Goal: Task Accomplishment & Management: Complete application form

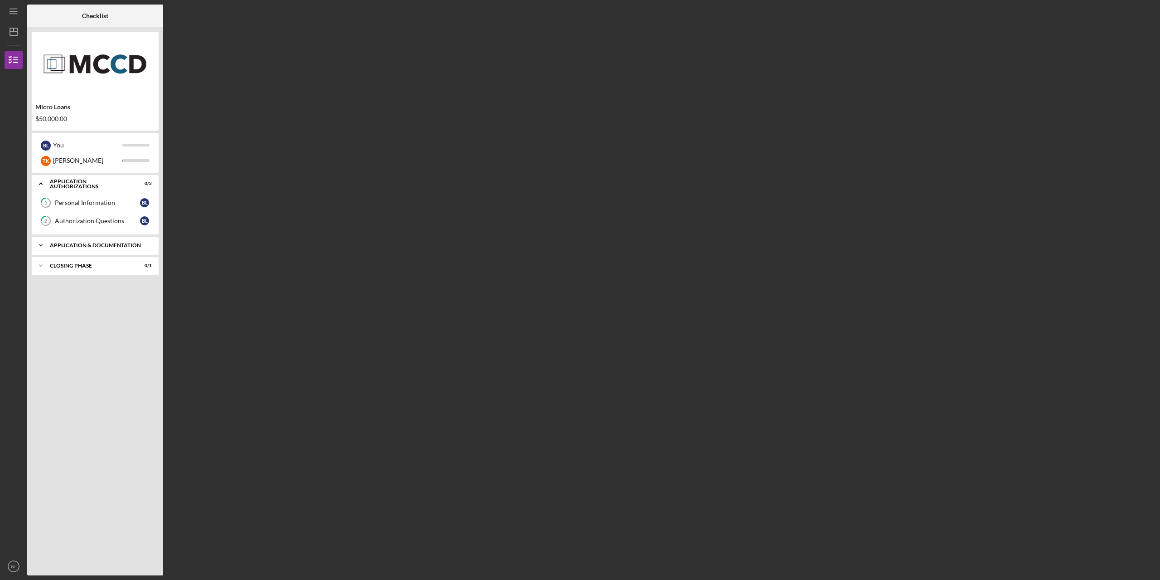
click at [78, 242] on div "Application & Documentation" at bounding box center [98, 244] width 97 height 5
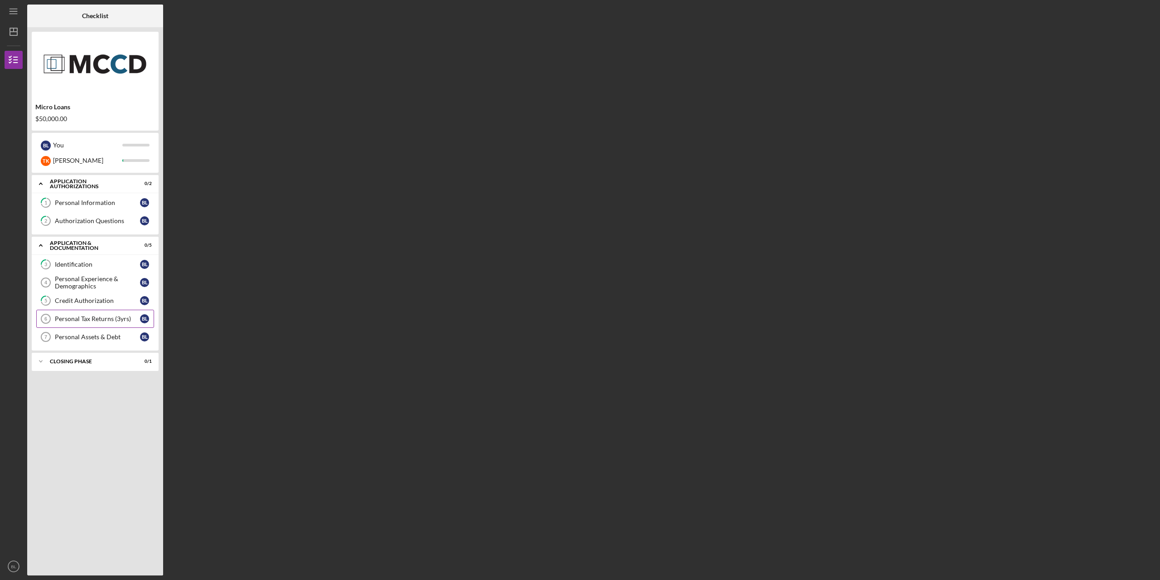
click at [95, 317] on div "Personal Tax Returns (3yrs)" at bounding box center [97, 318] width 85 height 7
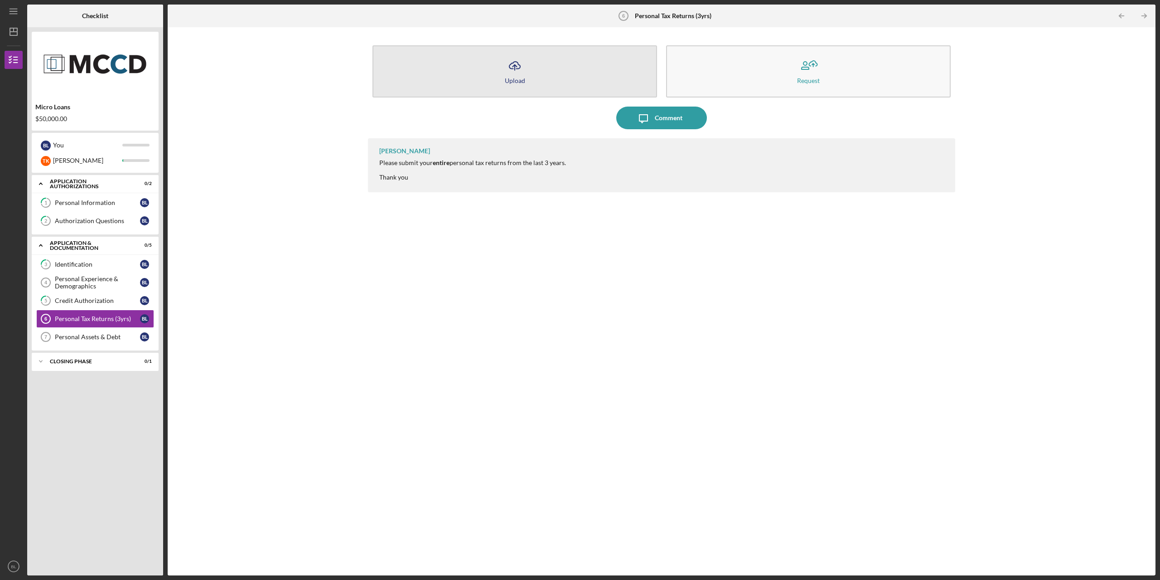
click at [533, 74] on button "Icon/Upload Upload" at bounding box center [514, 71] width 285 height 52
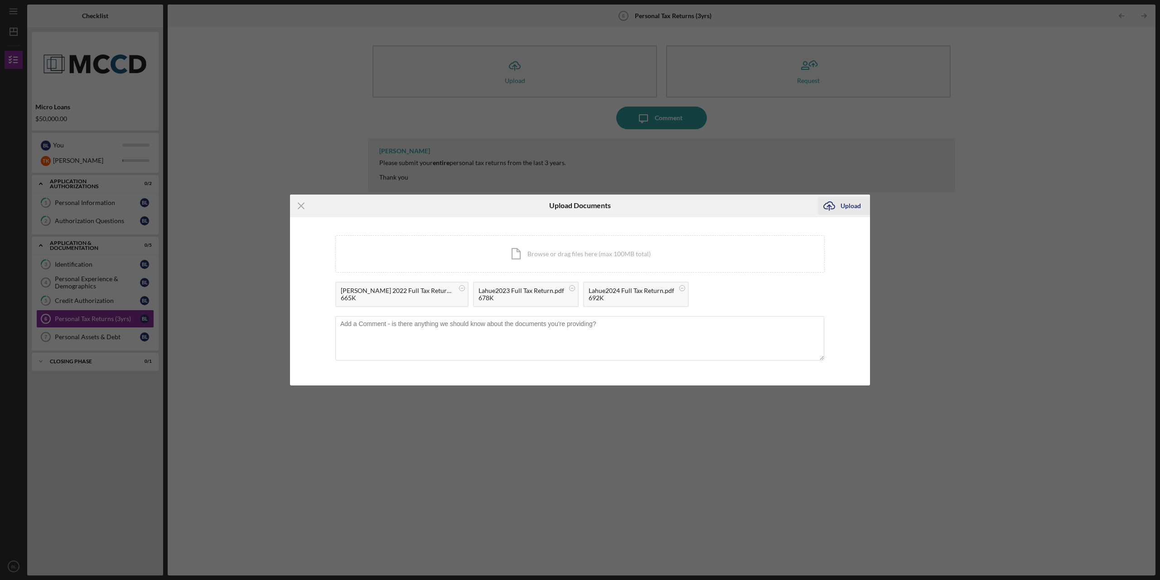
click at [709, 205] on div "Upload" at bounding box center [851, 206] width 20 height 18
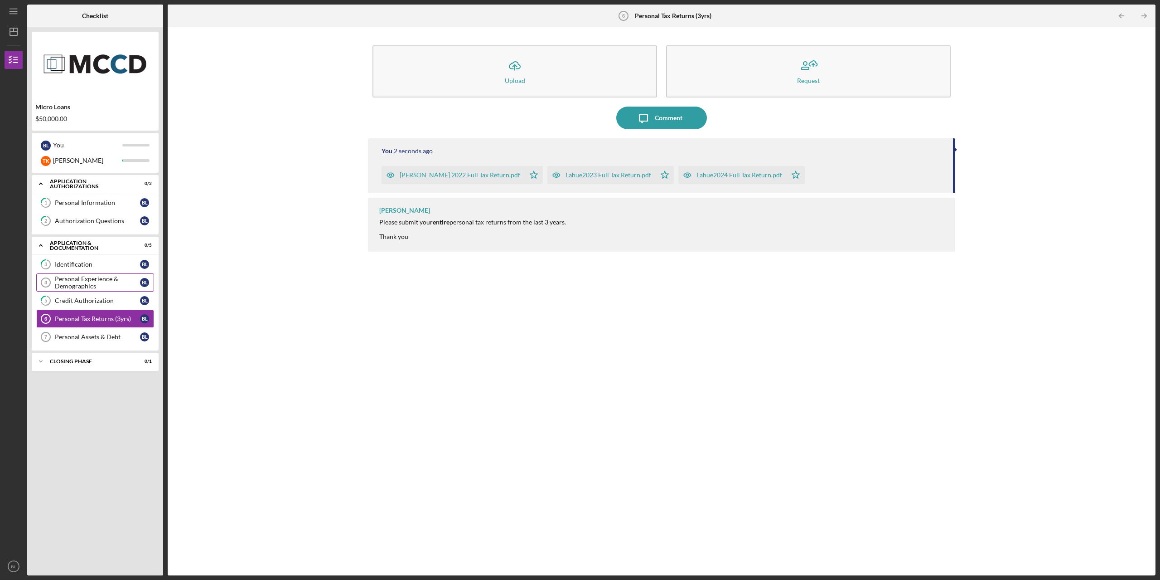
click at [80, 284] on div "Personal Experience & Demographics" at bounding box center [97, 282] width 85 height 15
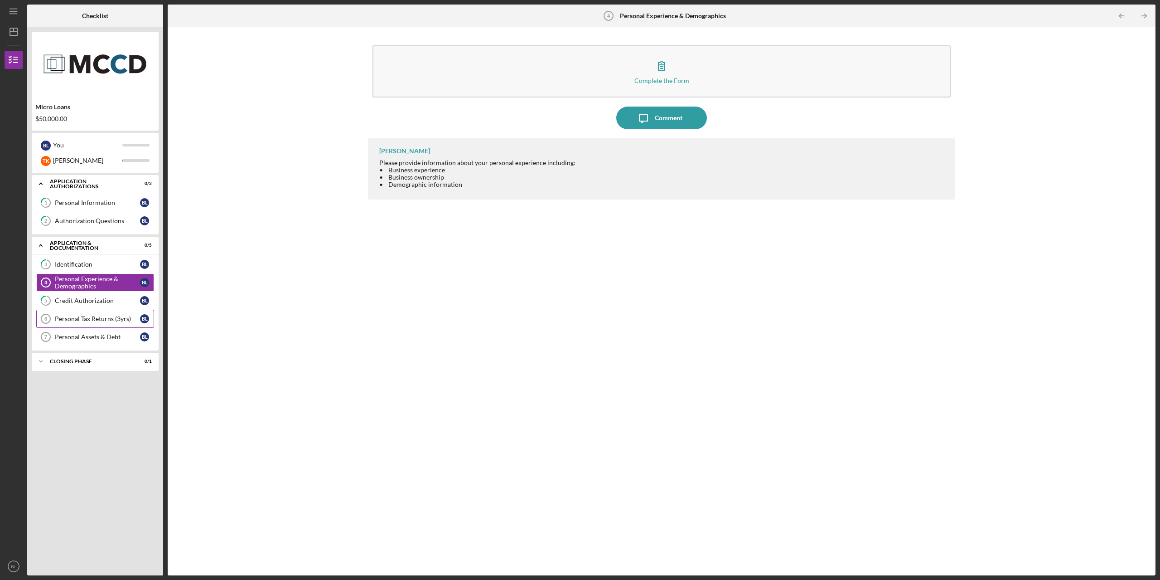
click at [77, 310] on link "Personal Tax Returns (3yrs) 6 Personal Tax Returns (3yrs) [PERSON_NAME]" at bounding box center [95, 319] width 118 height 18
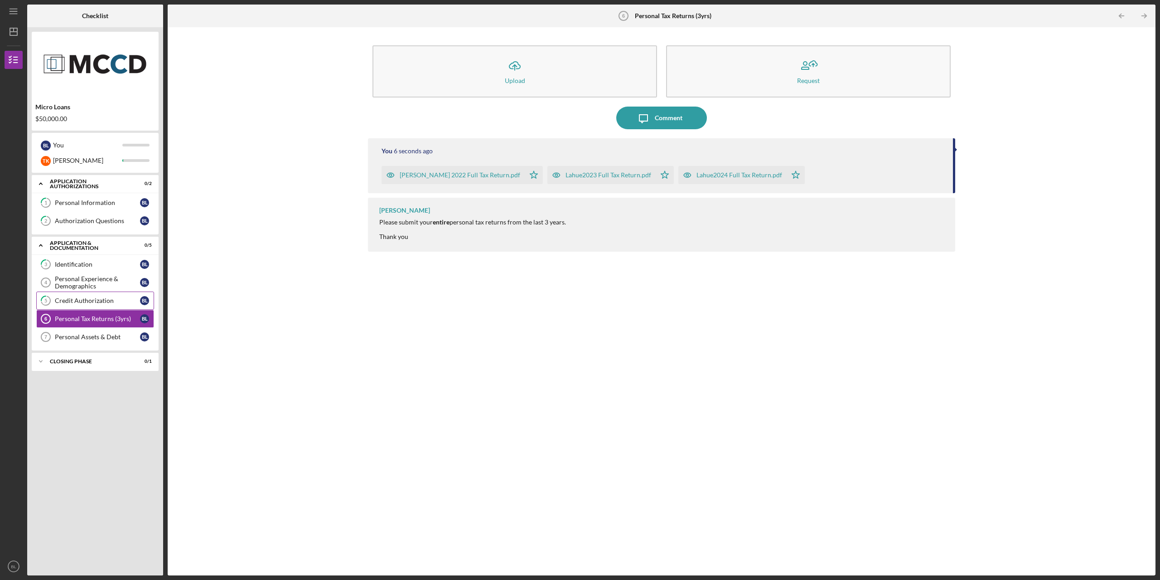
click at [83, 297] on div "Credit Authorization" at bounding box center [97, 300] width 85 height 7
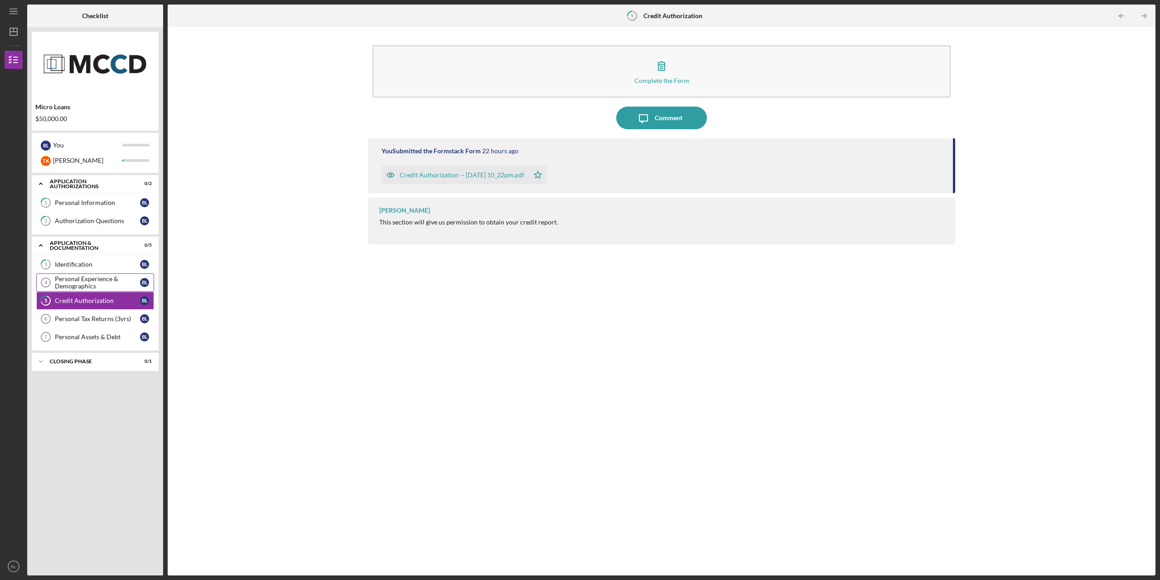
click at [93, 281] on div "Personal Experience & Demographics" at bounding box center [97, 282] width 85 height 15
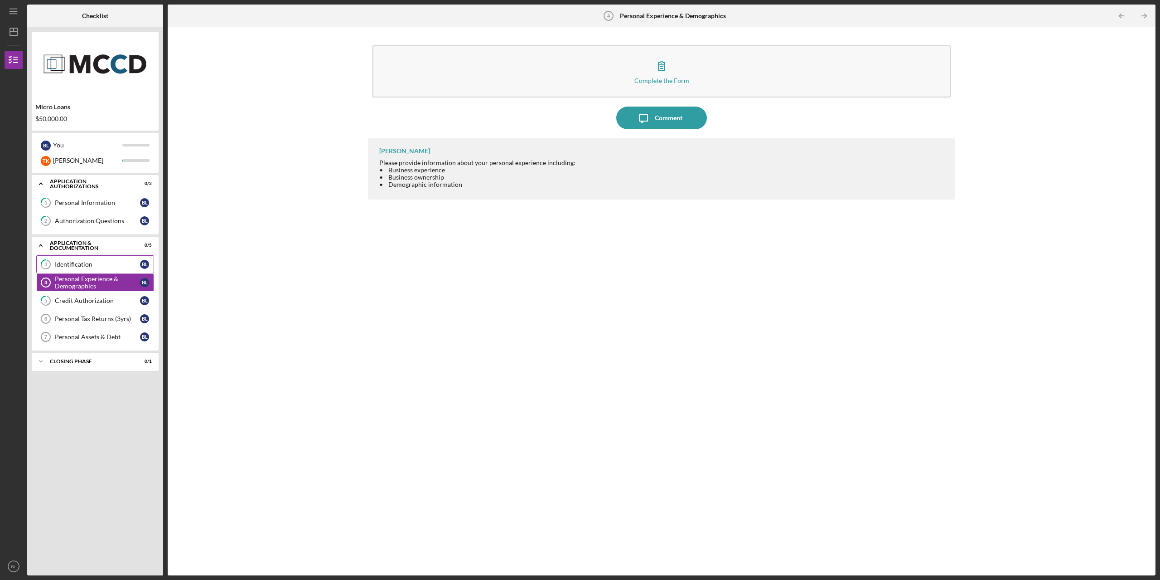
click at [88, 263] on div "Identification" at bounding box center [97, 264] width 85 height 7
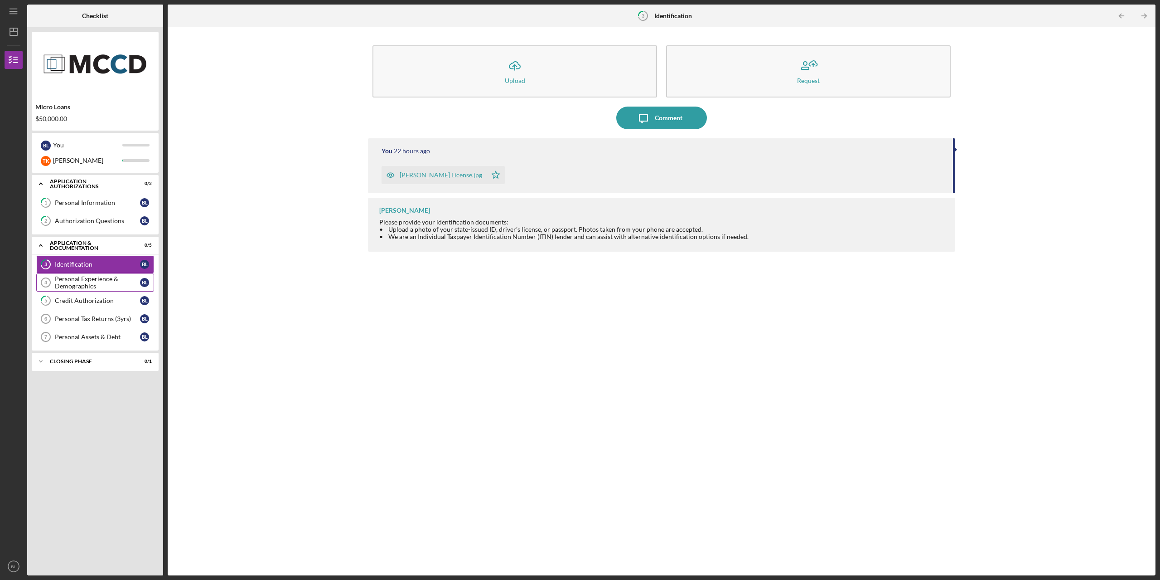
click at [68, 281] on div "Personal Experience & Demographics" at bounding box center [97, 282] width 85 height 15
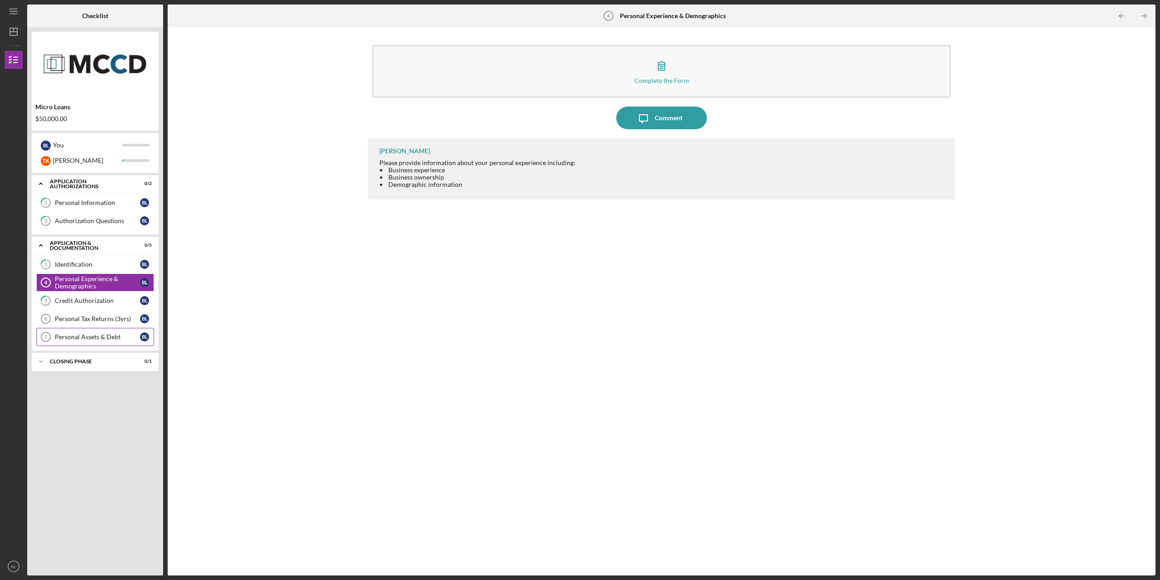
click at [82, 335] on div "Personal Assets & Debt" at bounding box center [97, 336] width 85 height 7
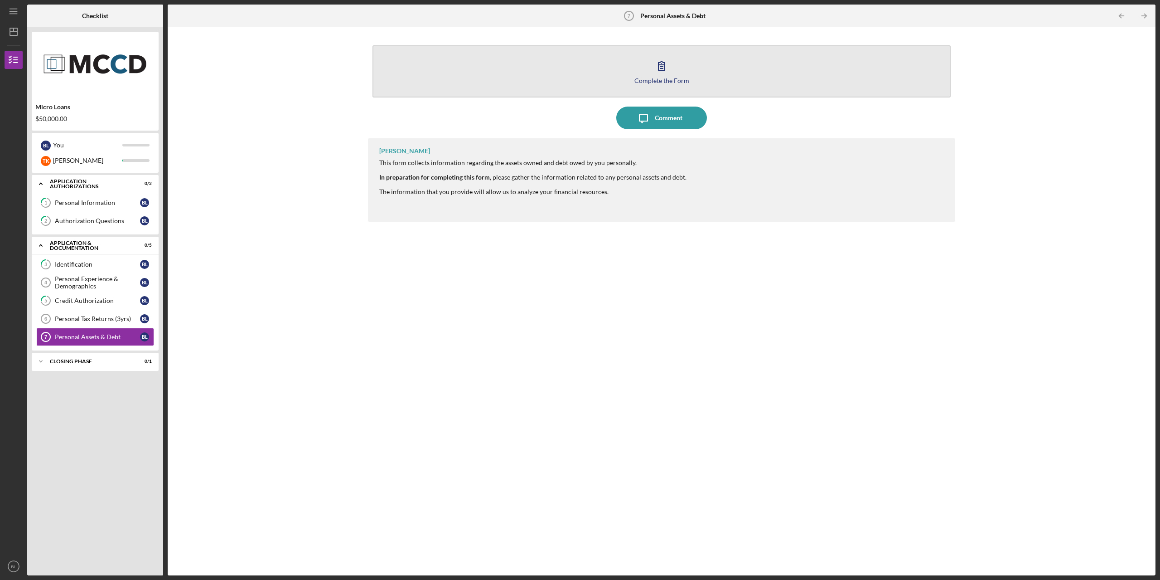
click at [659, 66] on icon "button" at bounding box center [661, 66] width 6 height 9
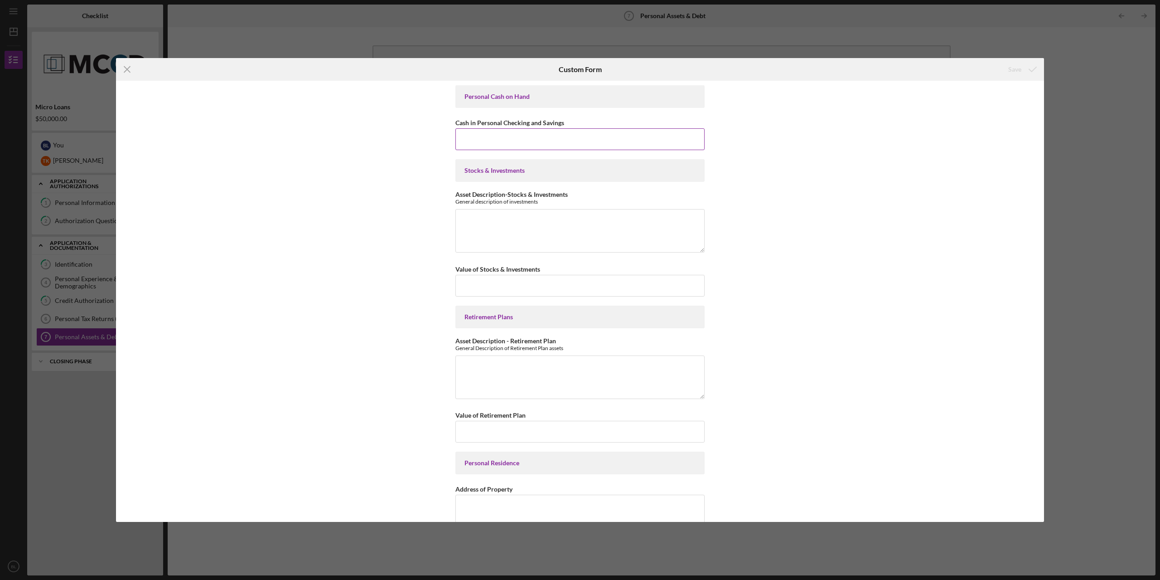
click at [499, 133] on input "Cash in Personal Checking and Savings" at bounding box center [579, 139] width 249 height 22
type input "$12,000"
click at [513, 223] on textarea "Asset Description-Stocks & Investments" at bounding box center [579, 231] width 249 height 44
type textarea "$"
type textarea "Acorns investment portfolio and [PERSON_NAME] "later" in Acorns"
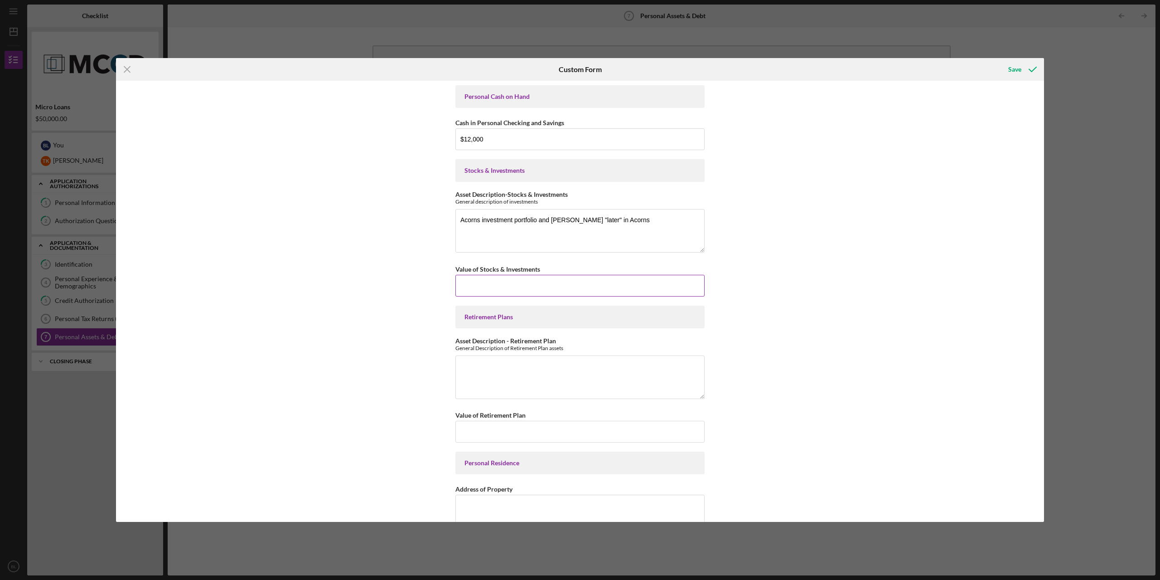
click at [539, 288] on input "Value of Stocks & Investments" at bounding box center [579, 286] width 249 height 22
type input "$15,500"
click at [518, 370] on textarea "Asset Description - Retirement Plan" at bounding box center [579, 377] width 249 height 44
type textarea "None"
click at [532, 432] on input "Value of Retirement Plan" at bounding box center [579, 432] width 249 height 22
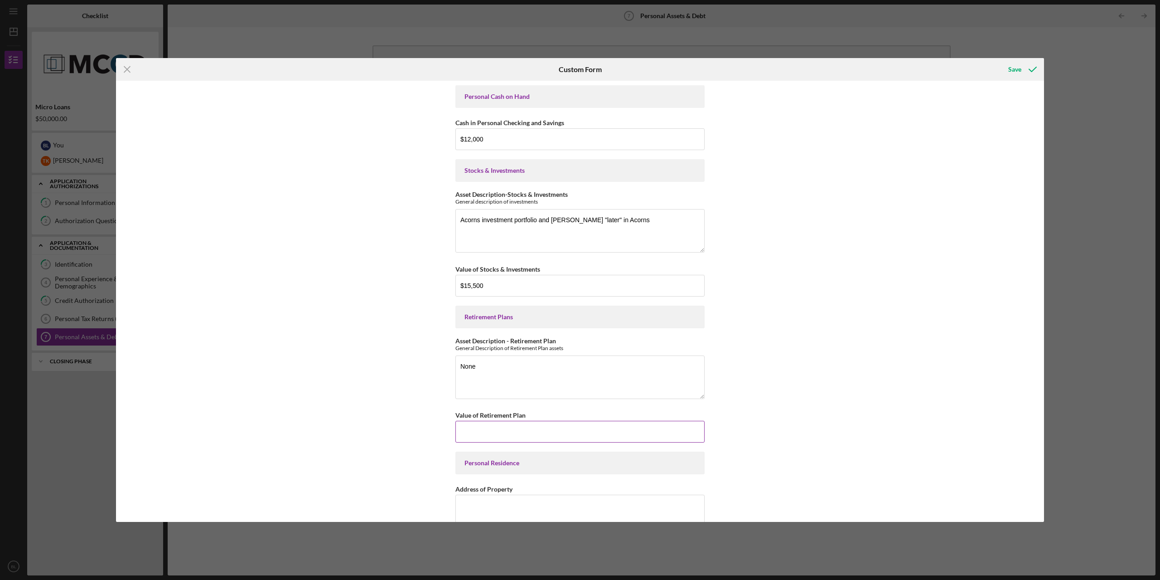
click at [532, 432] on input "Value of Retirement Plan" at bounding box center [579, 432] width 249 height 22
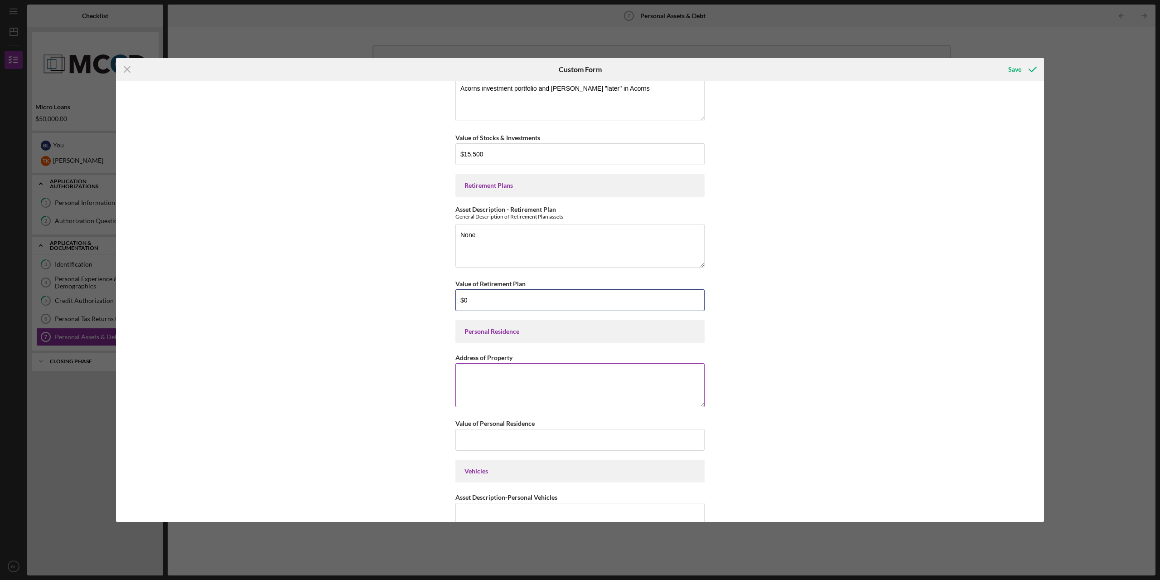
scroll to position [136, 0]
type input "$0"
click at [552, 368] on textarea "Address of Property" at bounding box center [579, 380] width 249 height 44
type textarea "[STREET_ADDRESS]"
click at [522, 432] on input "Value of Personal Residence" at bounding box center [579, 435] width 249 height 22
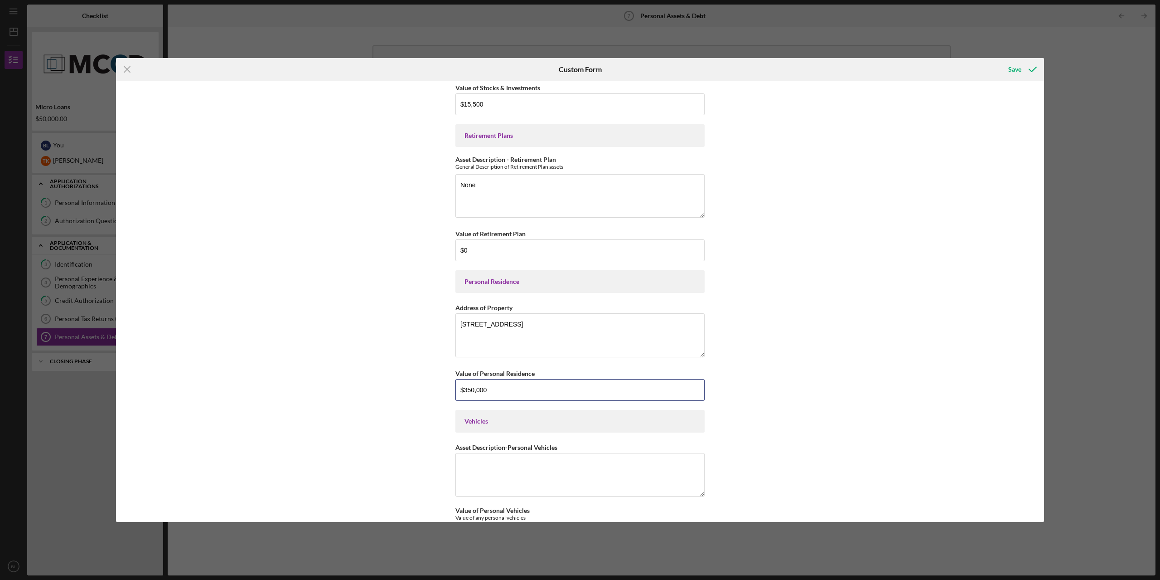
scroll to position [227, 0]
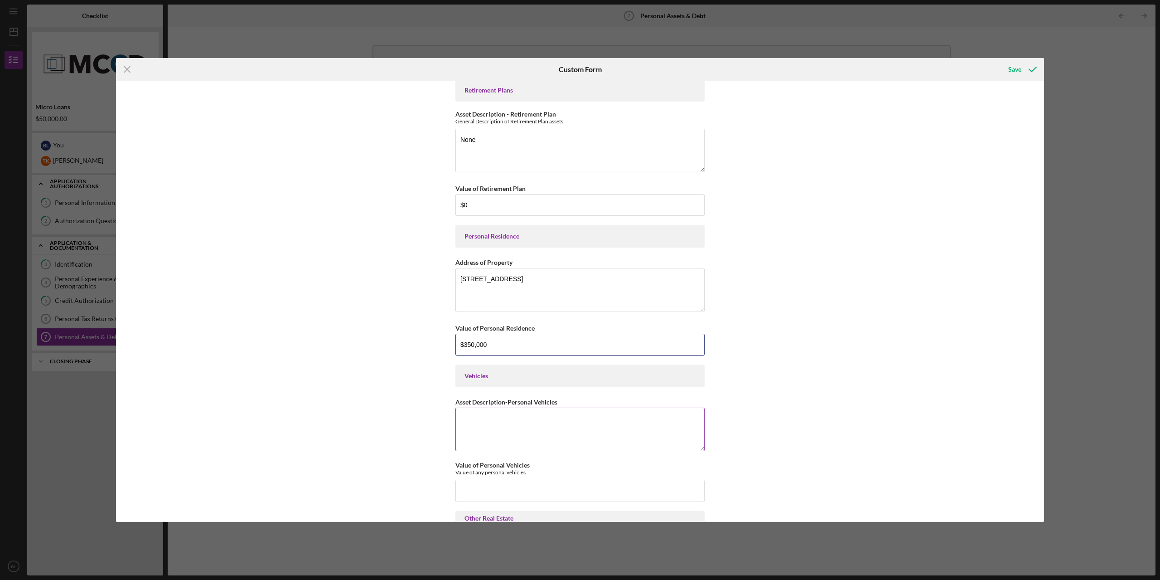
type input "$350,000"
click at [527, 422] on textarea "Asset Description-Personal Vehicles" at bounding box center [579, 429] width 249 height 44
click at [462, 419] on textarea "Honda Shadow" at bounding box center [579, 429] width 249 height 44
click at [521, 414] on textarea "2012 Honda Shadow" at bounding box center [579, 429] width 249 height 44
type textarea "2012 Honda Shadow 2024 Toyota GR86"
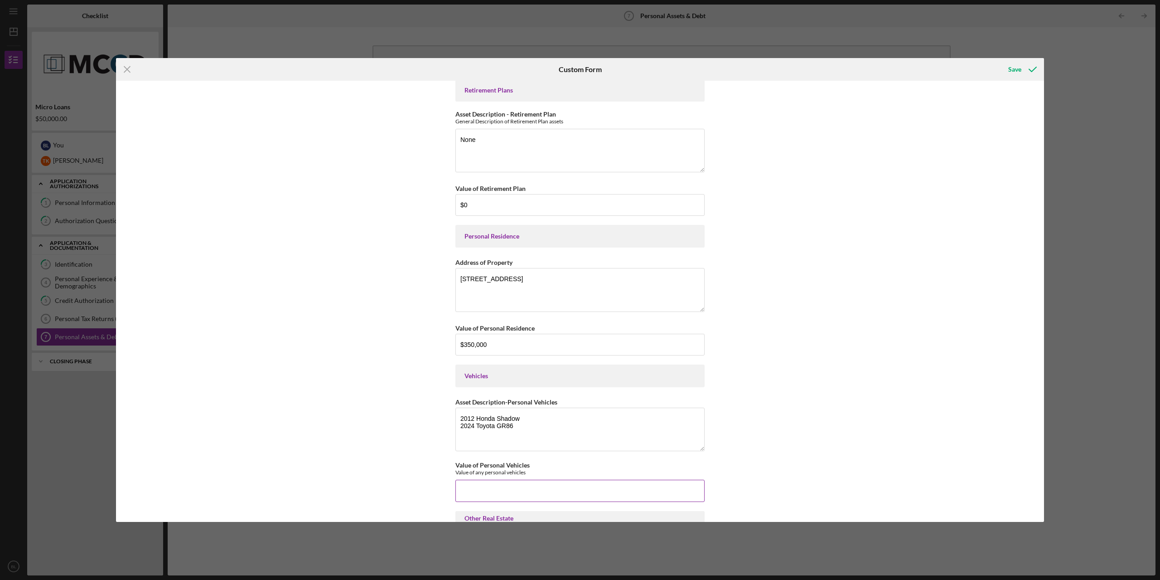
click at [509, 493] on input "Value of Personal Vehicles" at bounding box center [579, 490] width 249 height 22
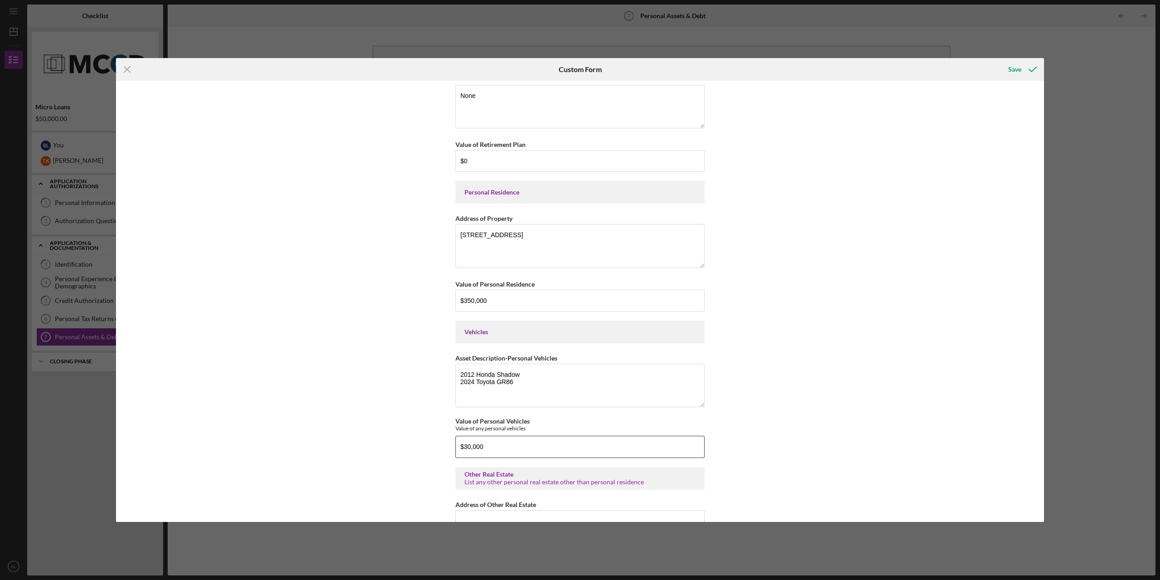
scroll to position [408, 0]
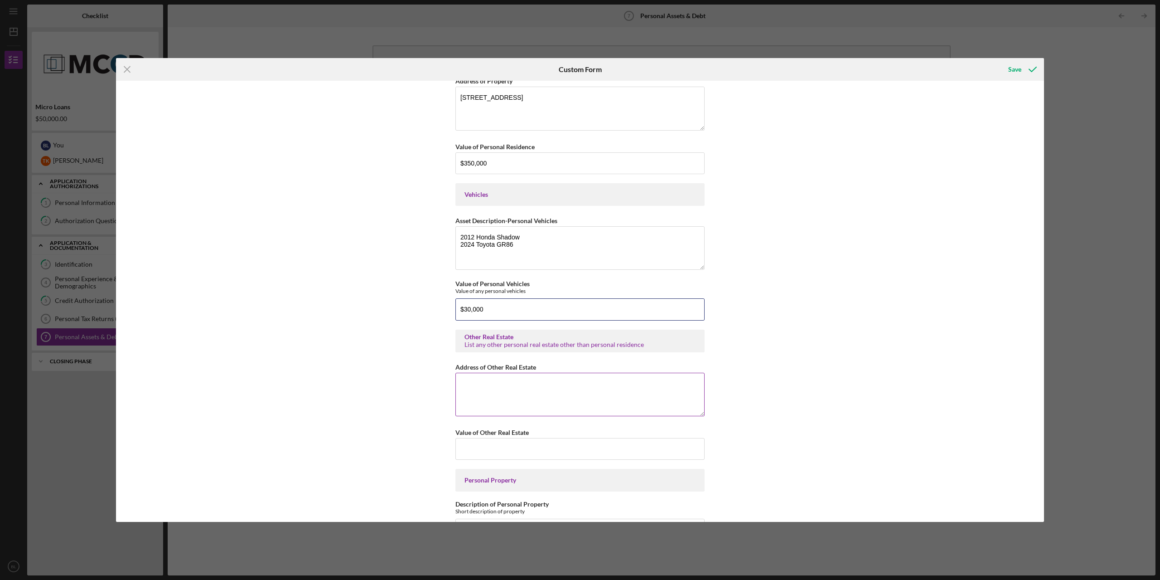
type input "$30,000"
click at [495, 392] on textarea "Address of Other Real Estate" at bounding box center [579, 394] width 249 height 44
type textarea "None"
click at [517, 447] on input "Value of Other Real Estate" at bounding box center [579, 449] width 249 height 22
type input "$0"
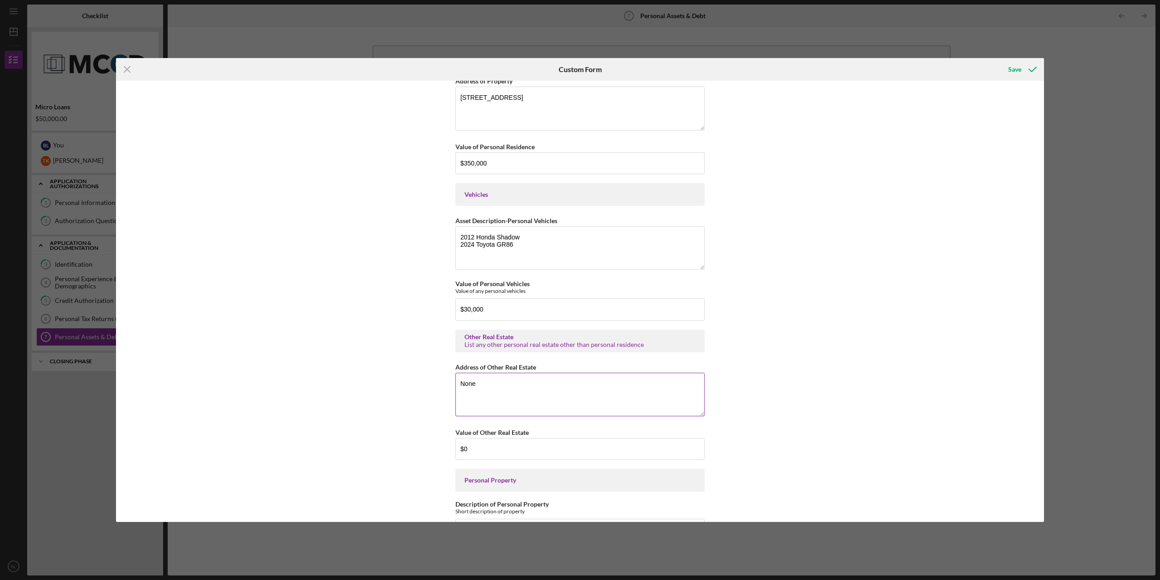
click at [498, 377] on textarea "None" at bounding box center [579, 394] width 249 height 44
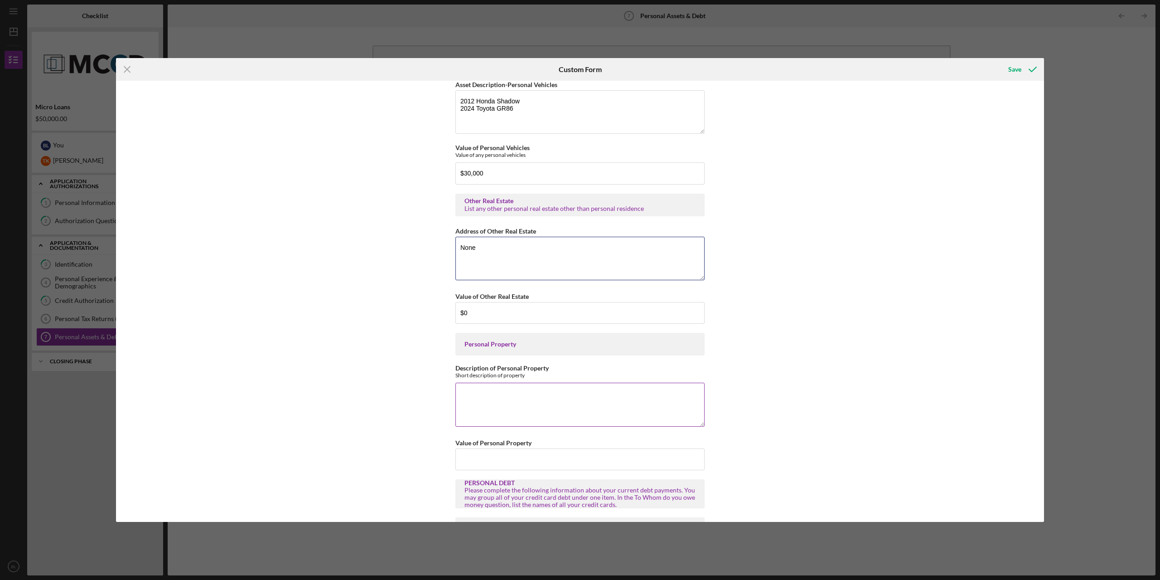
scroll to position [589, 0]
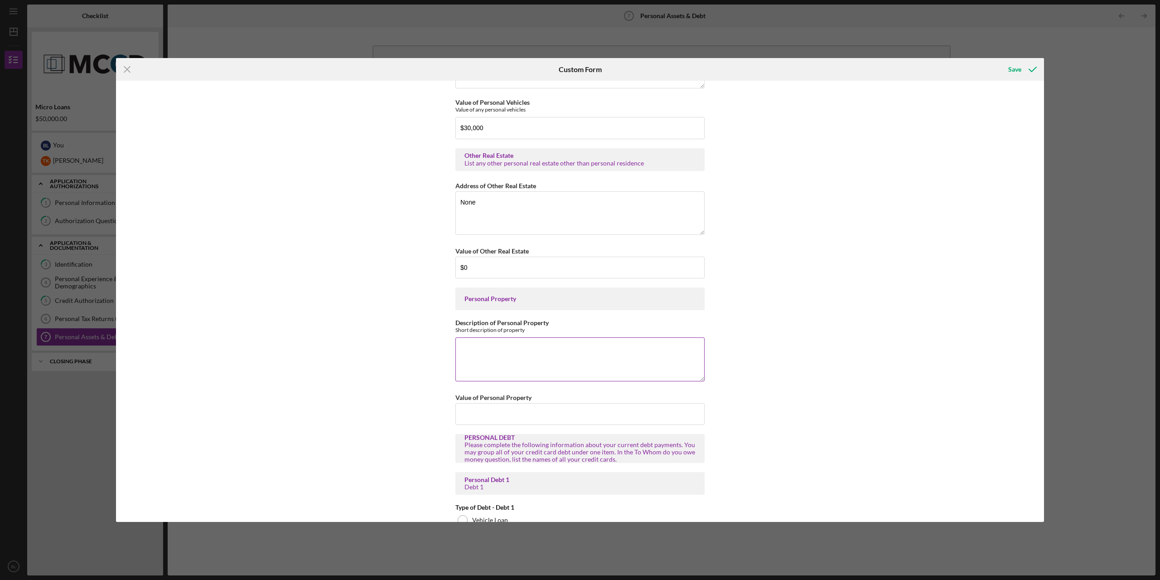
click at [491, 349] on textarea "Description of Personal Property" at bounding box center [579, 359] width 249 height 44
drag, startPoint x: 545, startPoint y: 332, endPoint x: 444, endPoint y: 321, distance: 101.7
click at [444, 321] on div "Personal Cash on Hand Cash in Personal Checking and Savings $12,000 Stocks & In…" at bounding box center [580, 301] width 928 height 441
copy div "Description of Personal Property Short description of property"
drag, startPoint x: 482, startPoint y: 354, endPoint x: 481, endPoint y: 365, distance: 10.5
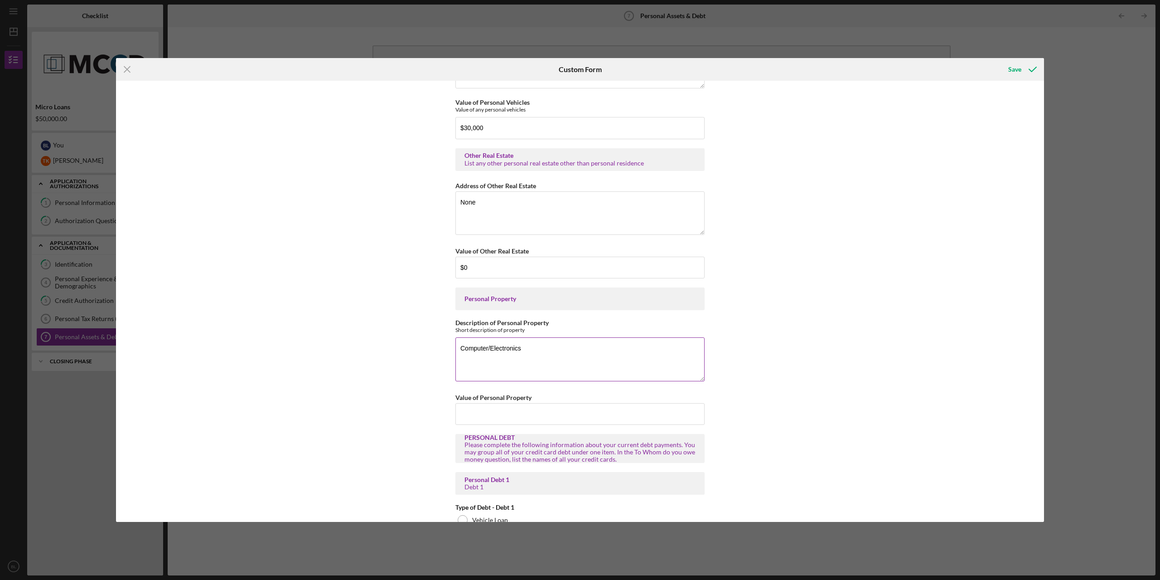
click at [482, 354] on textarea "Computer/Electronics" at bounding box center [579, 359] width 249 height 44
click at [479, 409] on input "Value of Personal Property" at bounding box center [579, 414] width 249 height 22
click at [528, 353] on textarea "Computer/Electronics" at bounding box center [579, 359] width 249 height 44
drag, startPoint x: 532, startPoint y: 348, endPoint x: 440, endPoint y: 349, distance: 91.6
click at [440, 349] on div "Personal Cash on Hand Cash in Personal Checking and Savings $12,000 Stocks & In…" at bounding box center [580, 301] width 928 height 441
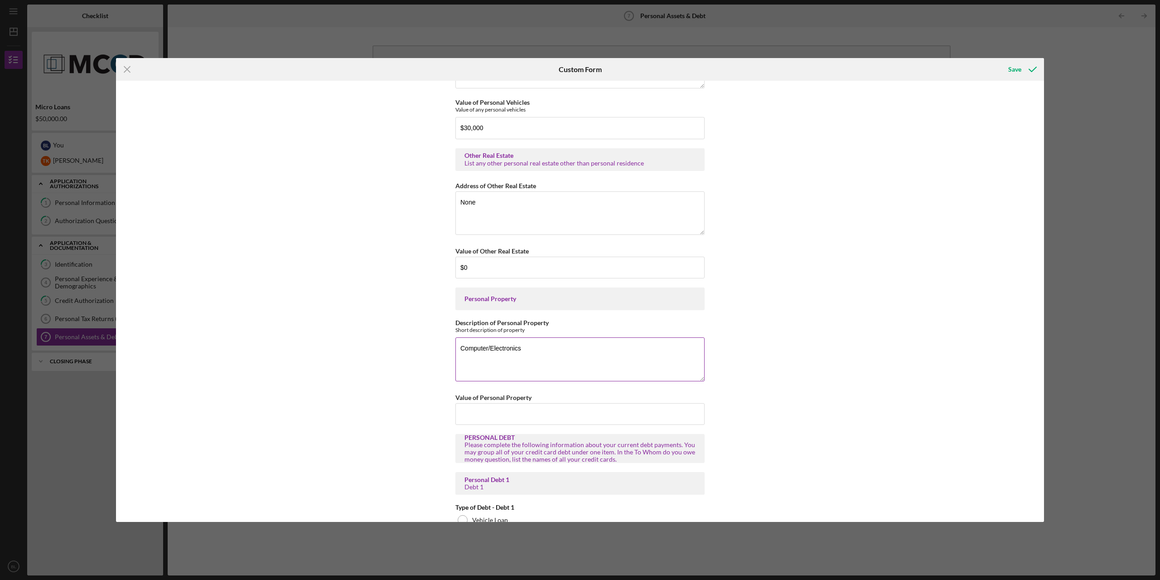
paste textarea "Assorted personal property including household electronics, computer equipment,…"
type textarea "Assorted personal property including household electronics, computer equipment,…"
click at [523, 412] on input "Value of Personal Property" at bounding box center [579, 414] width 249 height 22
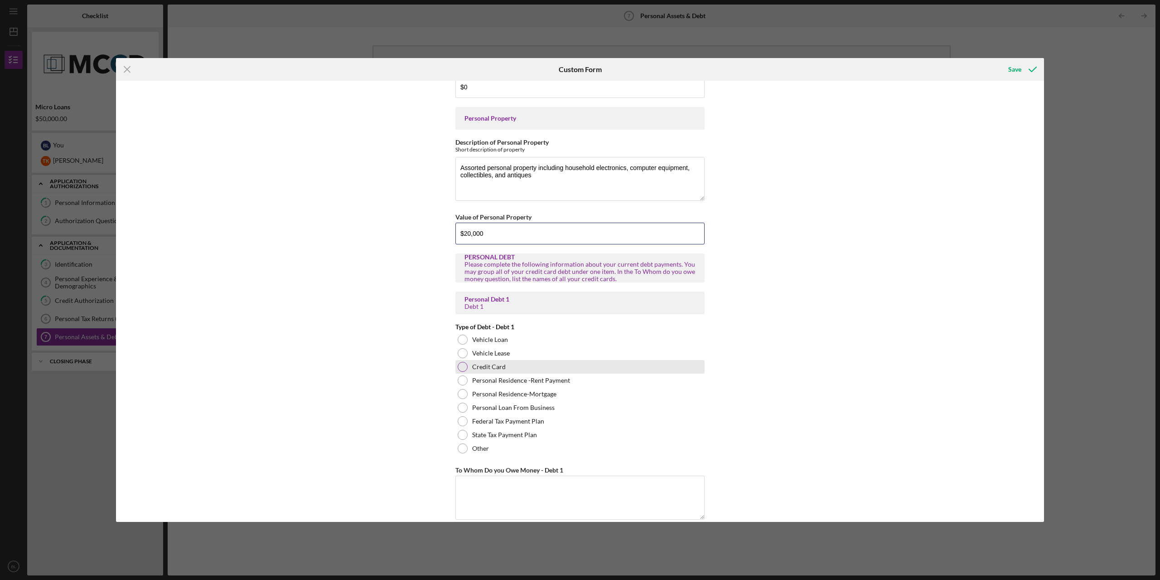
scroll to position [770, 0]
type input "$20,000"
click at [462, 340] on div at bounding box center [463, 339] width 10 height 10
click at [459, 393] on div at bounding box center [463, 393] width 10 height 10
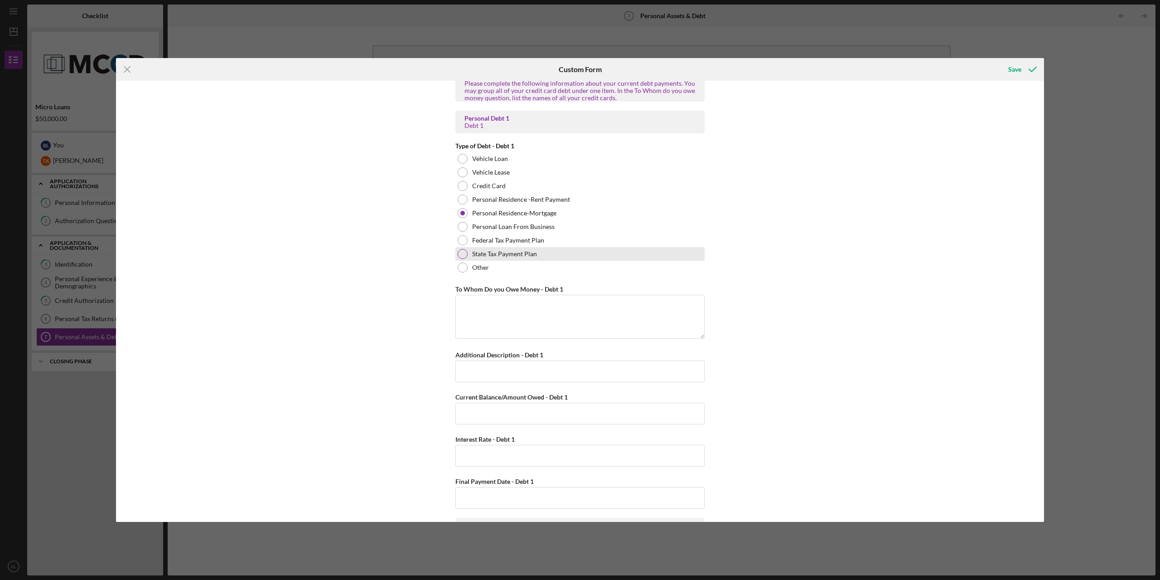
scroll to position [952, 0]
click at [521, 314] on textarea "To Whom Do you Owe Money - Debt 1" at bounding box center [579, 315] width 249 height 44
type textarea "Valon Mortgage"
click at [542, 370] on input "Additional Description - Debt 1" at bounding box center [579, 370] width 249 height 22
type input "Mortgage"
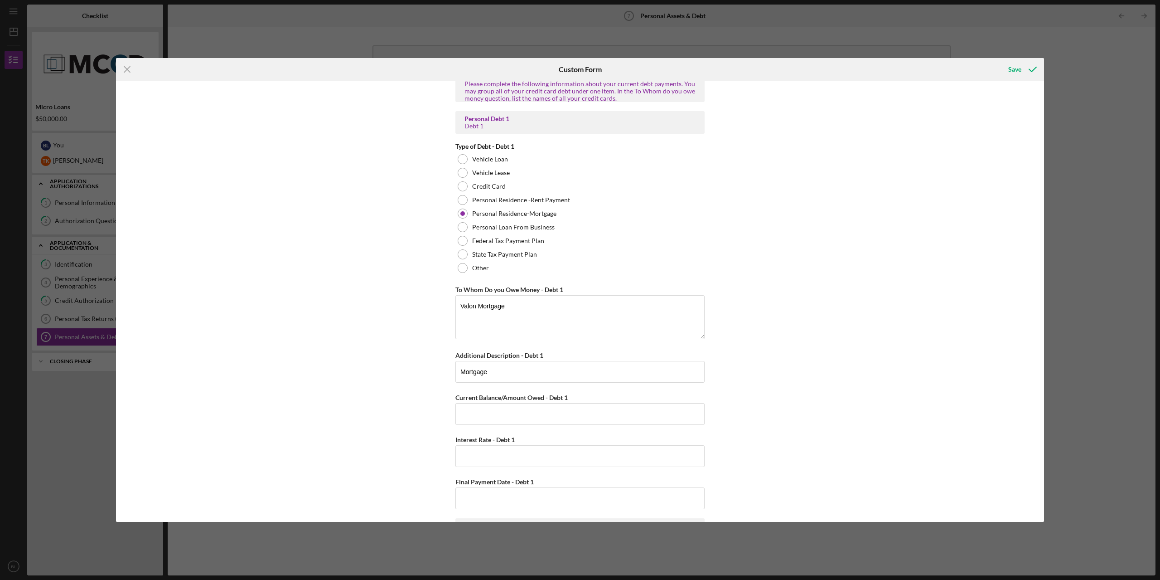
scroll to position [997, 0]
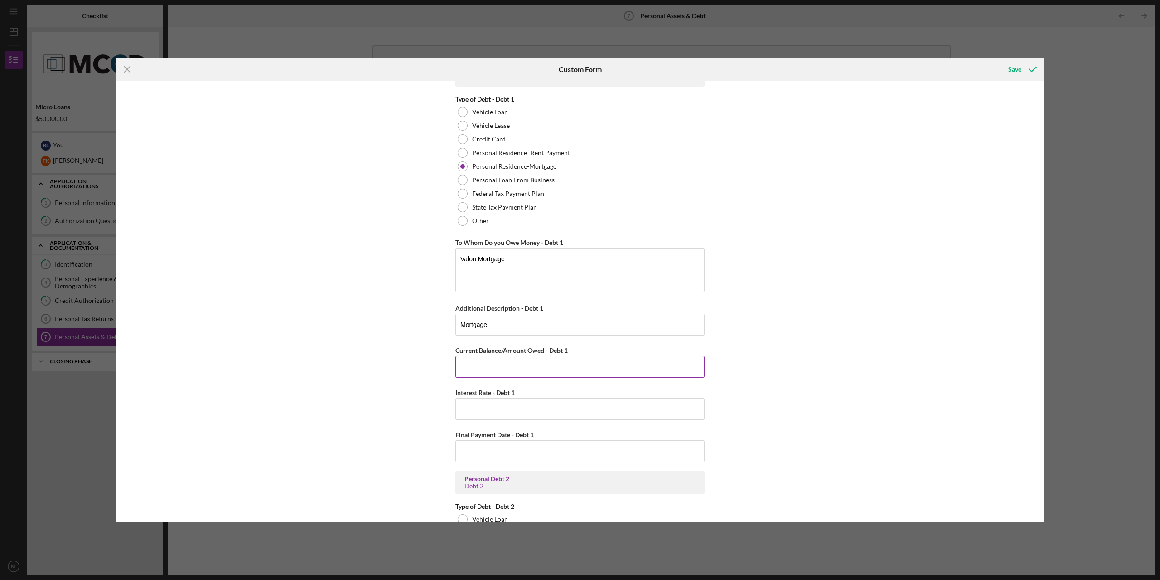
click at [499, 368] on input "Current Balance/Amount Owed - Debt 1" at bounding box center [579, 367] width 249 height 22
type input "$253,568.86"
click at [518, 409] on input "Interest Rate - Debt 1" at bounding box center [579, 409] width 249 height 22
click at [482, 401] on input "Interest Rate - Debt 1" at bounding box center [579, 409] width 249 height 22
type input "3.50000%"
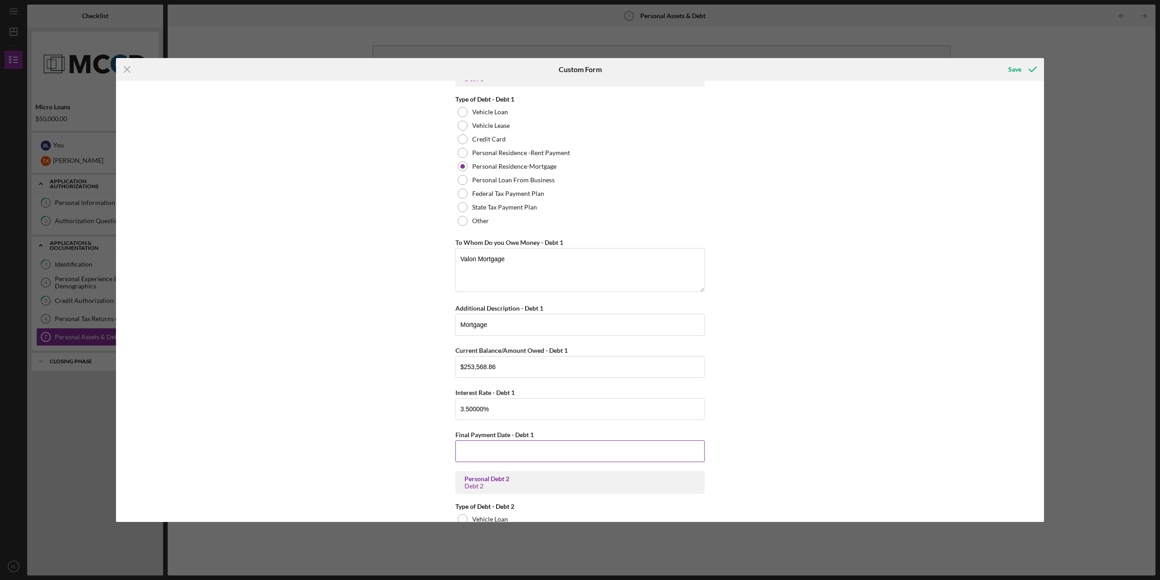
click at [539, 442] on input "Final Payment Date - Debt 1" at bounding box center [579, 451] width 249 height 22
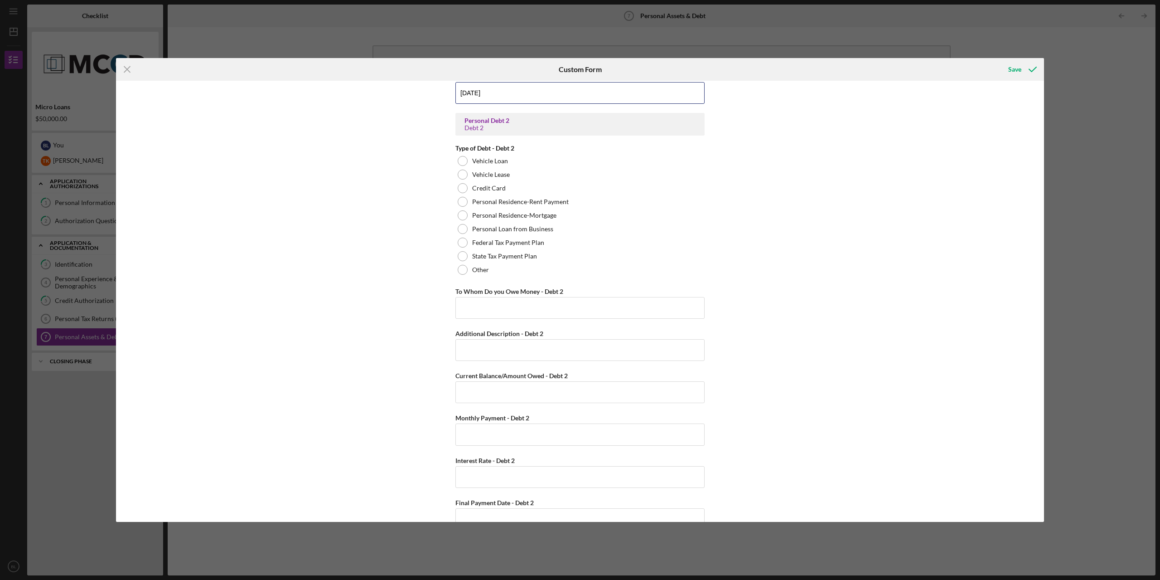
scroll to position [1269, 0]
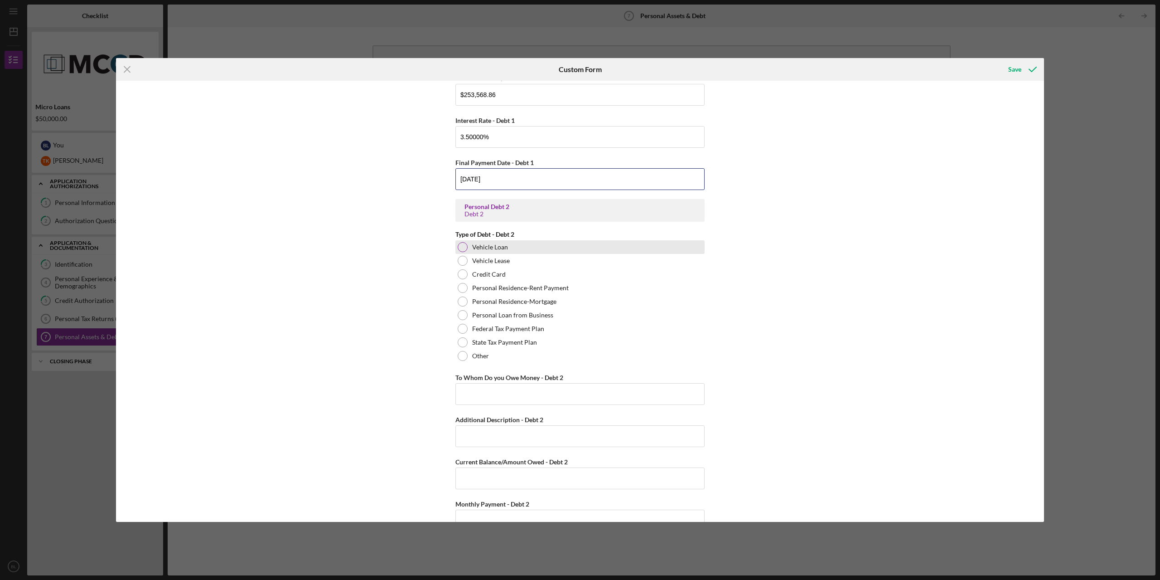
type input "[DATE]"
click at [463, 245] on div at bounding box center [463, 247] width 10 height 10
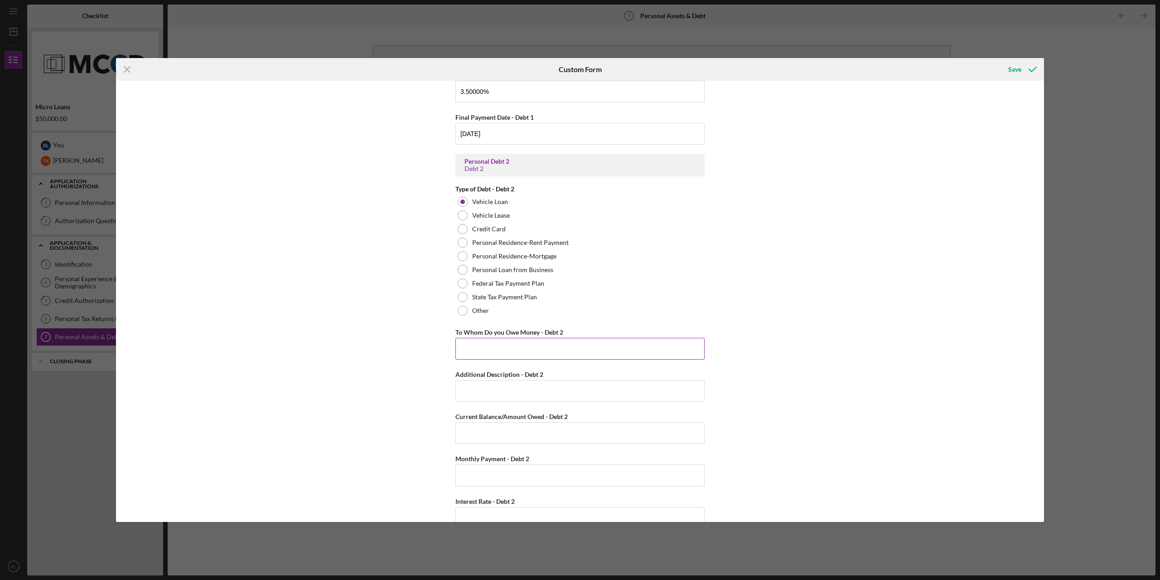
click at [513, 343] on input "To Whom Do you Owe Money - Debt 2" at bounding box center [579, 349] width 249 height 22
type input "Toyota Financial Services"
click at [536, 387] on input "Additional Description - Debt 2" at bounding box center [579, 391] width 249 height 22
type input "Car Payment"
click at [532, 429] on input "Current Balance/Amount Owed - Debt 2" at bounding box center [579, 433] width 249 height 22
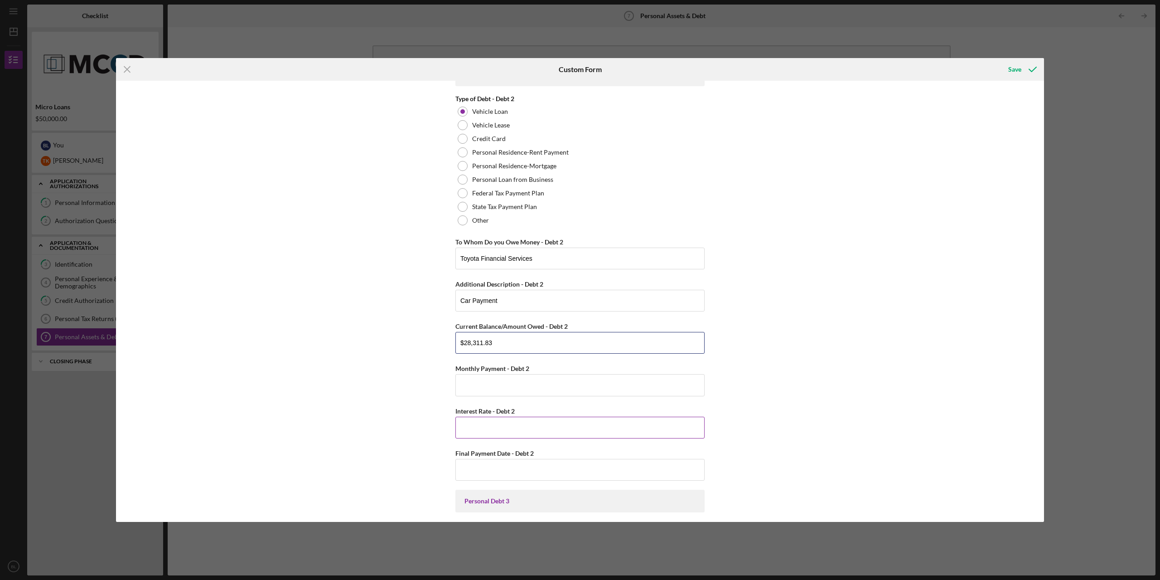
scroll to position [1405, 0]
type input "$28,311.83"
click at [527, 389] on input "Monthly Payment - Debt 2" at bounding box center [579, 384] width 249 height 22
type input "$631.57"
click at [537, 423] on input "Interest Rate - Debt 2" at bounding box center [579, 427] width 249 height 22
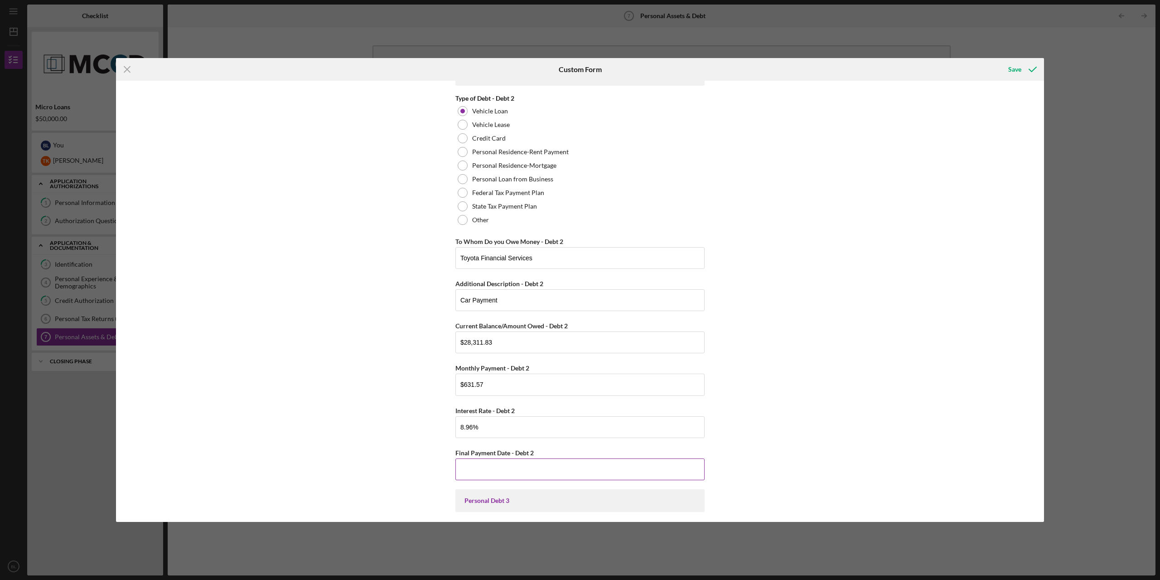
type input "8.96000%"
click at [515, 467] on input "Final Payment Date - Debt 2" at bounding box center [579, 469] width 249 height 22
click at [498, 466] on input "Final Payment Date - Debt 2" at bounding box center [579, 469] width 249 height 22
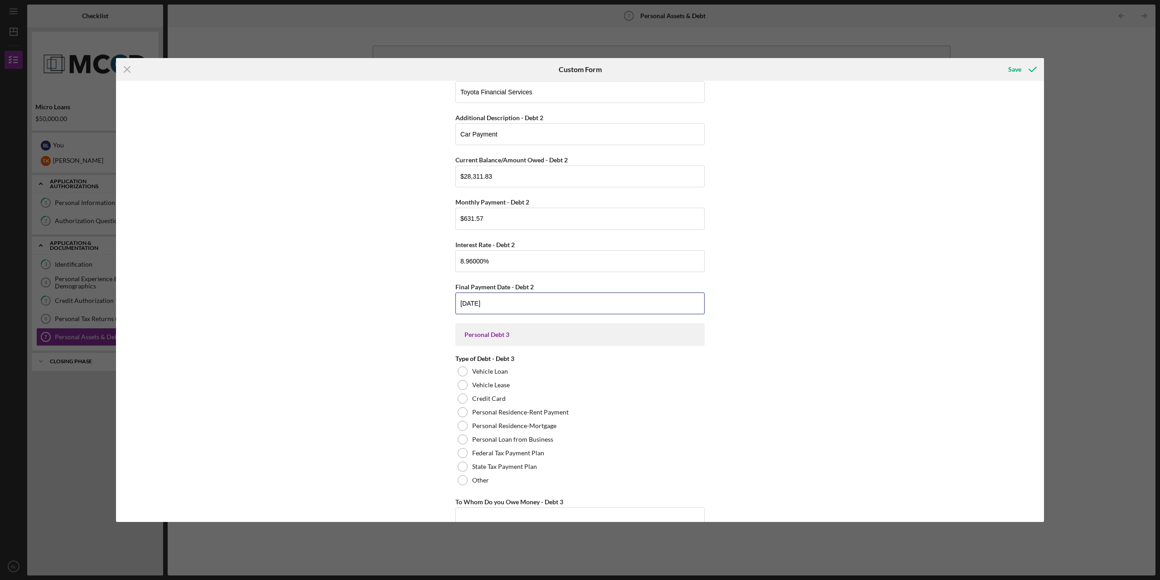
scroll to position [1631, 0]
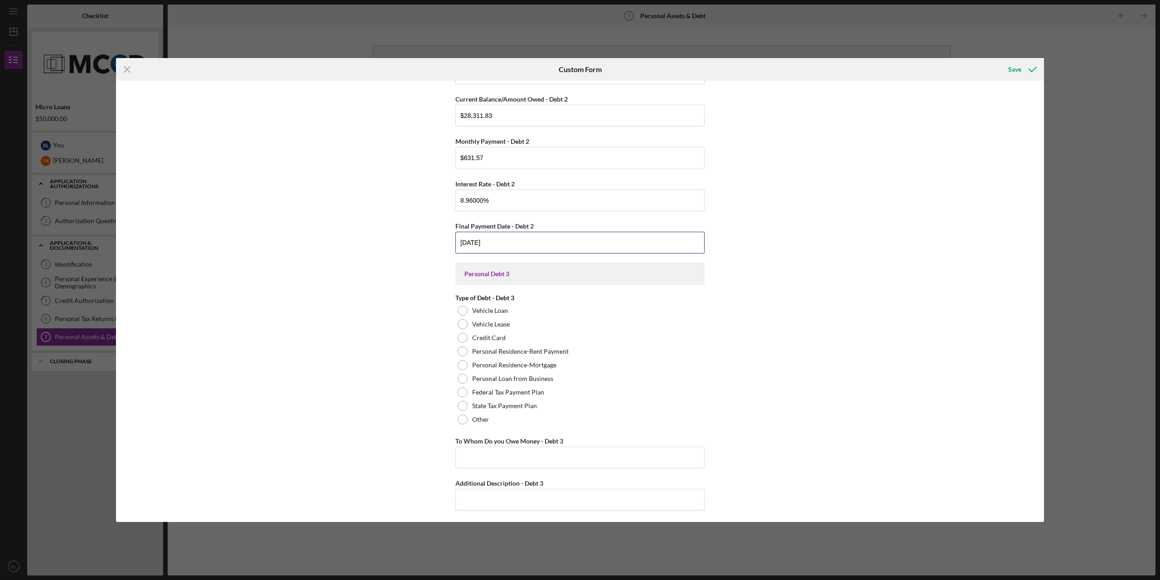
type input "[DATE]"
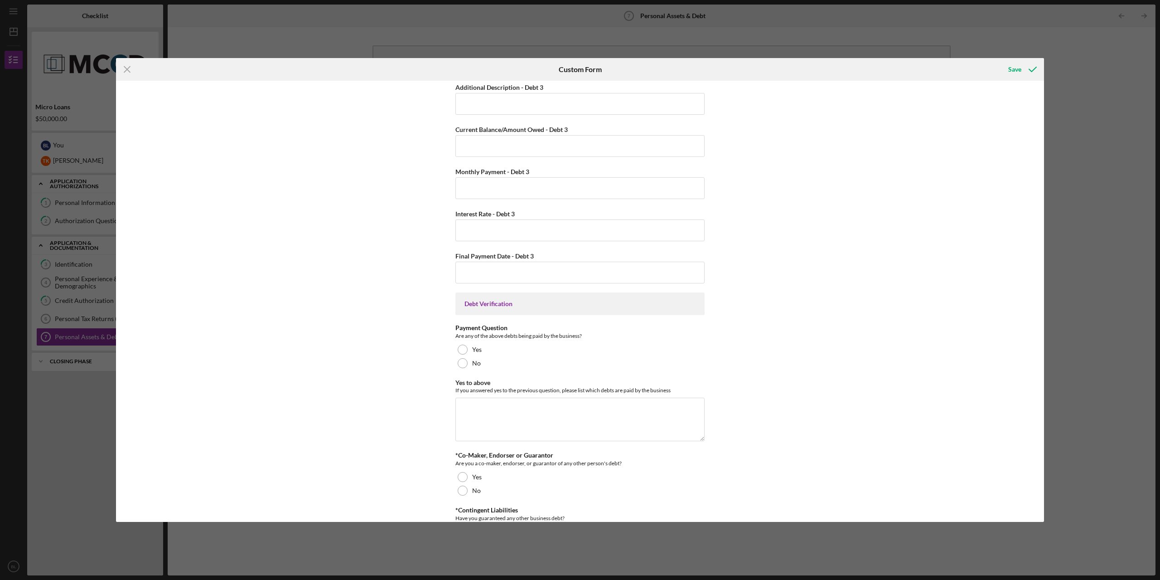
scroll to position [2039, 0]
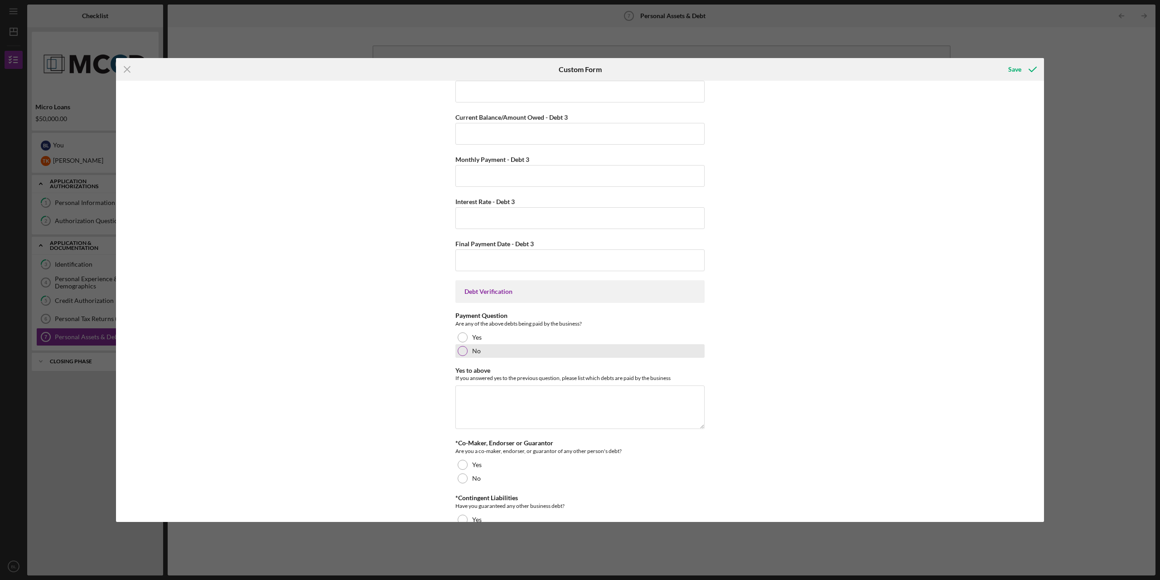
click at [465, 348] on div at bounding box center [463, 351] width 10 height 10
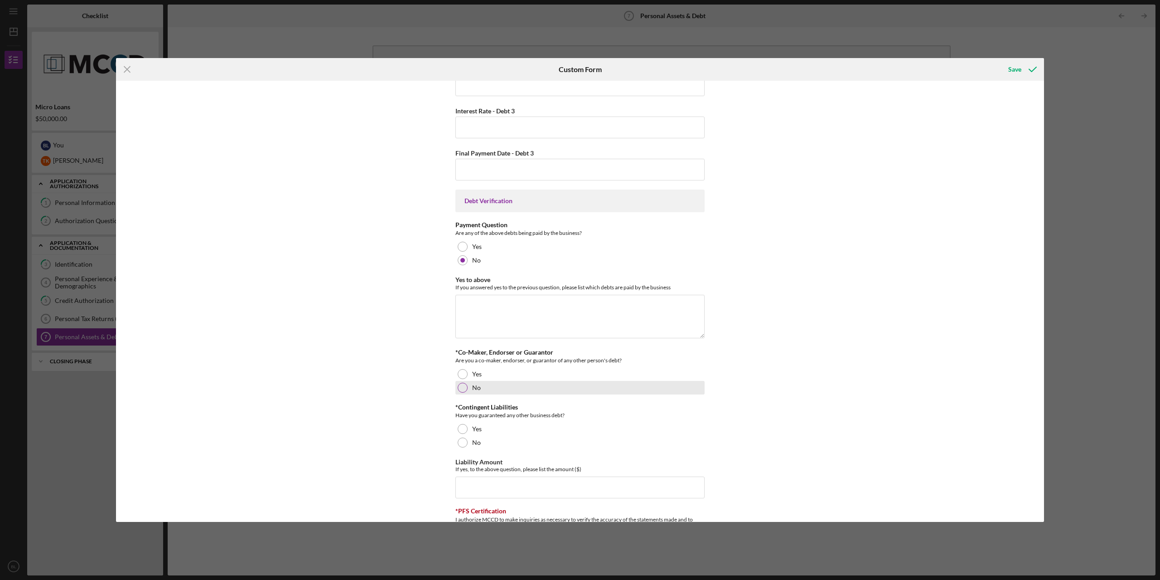
click at [461, 389] on div at bounding box center [463, 387] width 10 height 10
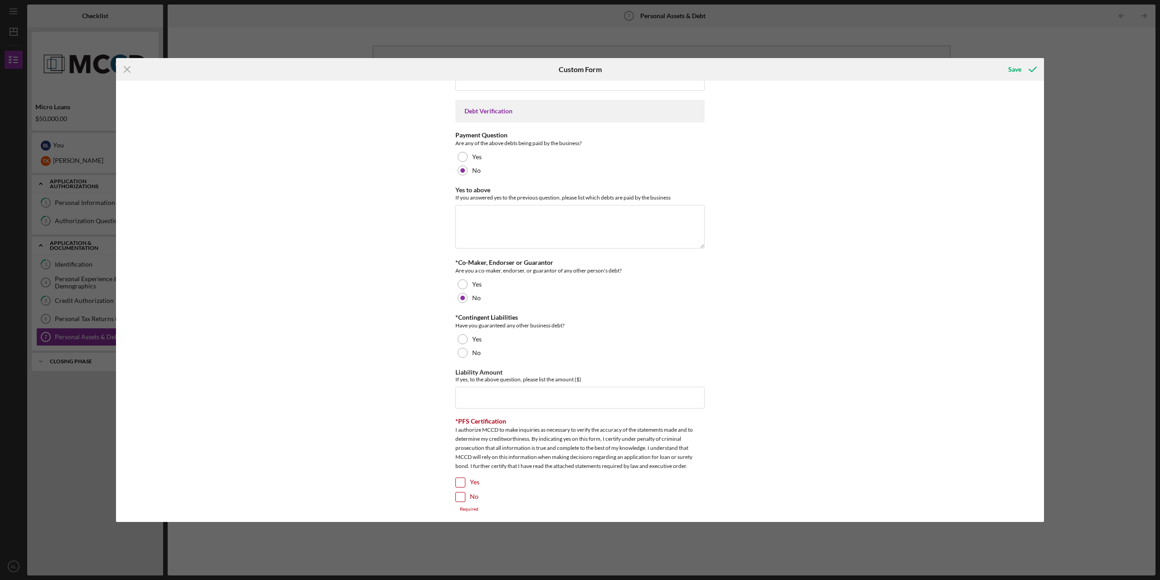
scroll to position [2223, 0]
click at [461, 348] on div at bounding box center [463, 349] width 10 height 10
click at [458, 482] on input "Yes" at bounding box center [460, 478] width 9 height 9
checkbox input "true"
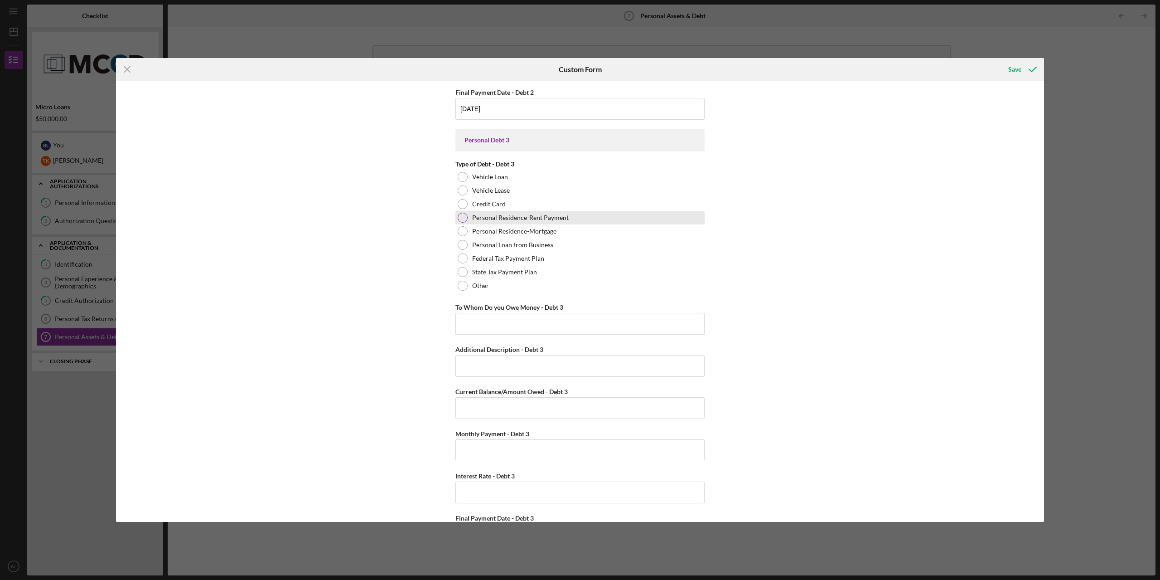
scroll to position [1765, 0]
click at [463, 203] on div at bounding box center [463, 204] width 10 height 10
click at [476, 325] on input "To Whom Do you Owe Money - Debt 3" at bounding box center [579, 324] width 249 height 22
type input "American Express"
click at [567, 370] on input "Additional Description - Debt 3" at bounding box center [579, 366] width 249 height 22
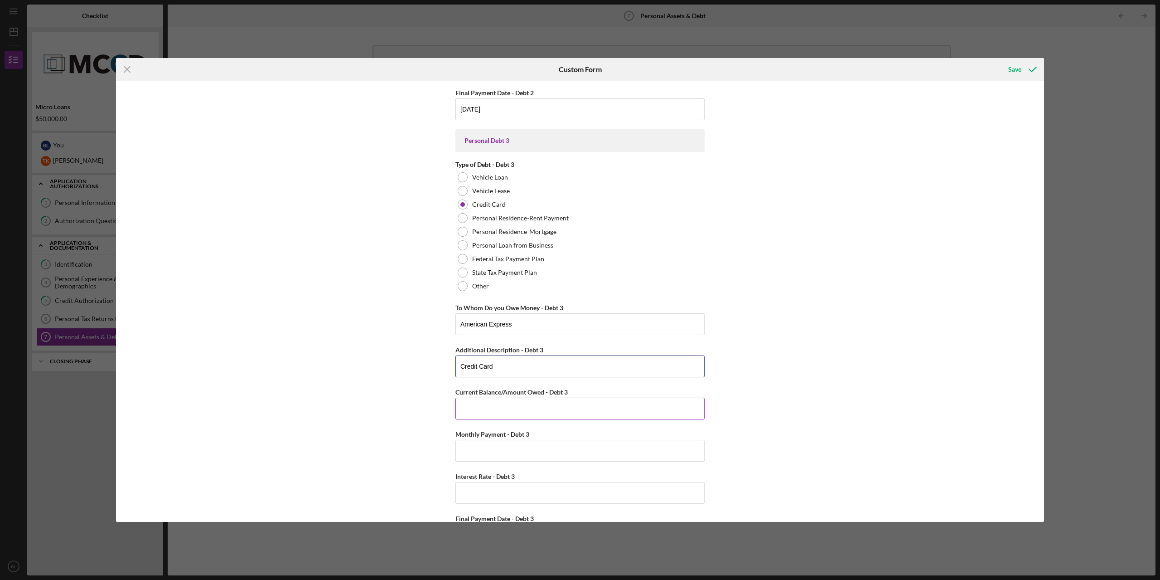
type input "Credit Card"
click at [563, 400] on input "Current Balance/Amount Owed - Debt 3" at bounding box center [579, 408] width 249 height 22
type input "$7,000"
click at [559, 451] on input "Monthly Payment - Debt 3" at bounding box center [579, 451] width 249 height 22
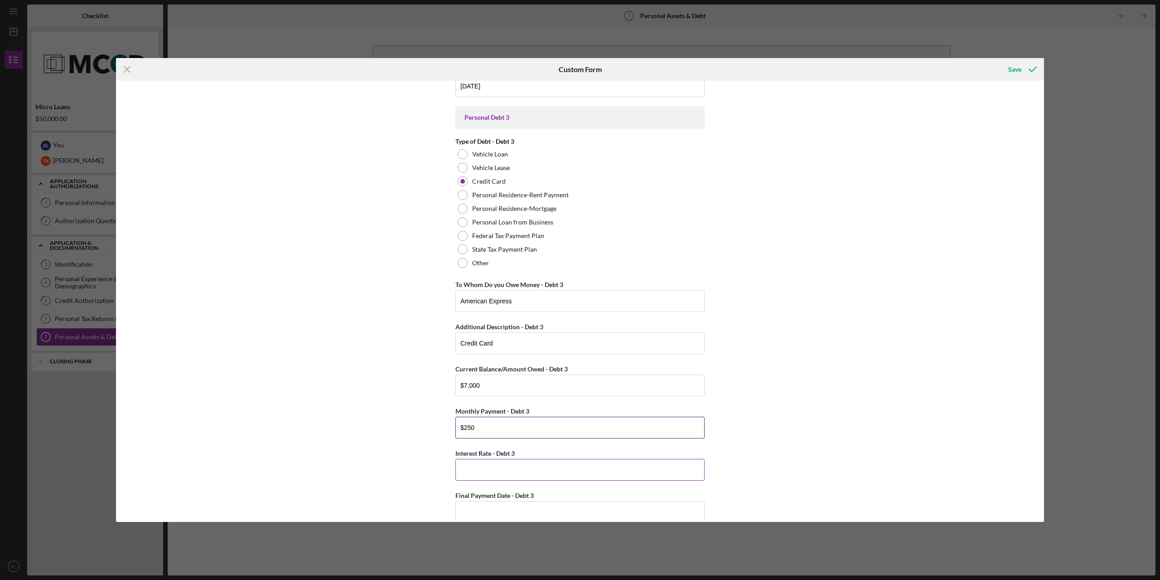
scroll to position [1810, 0]
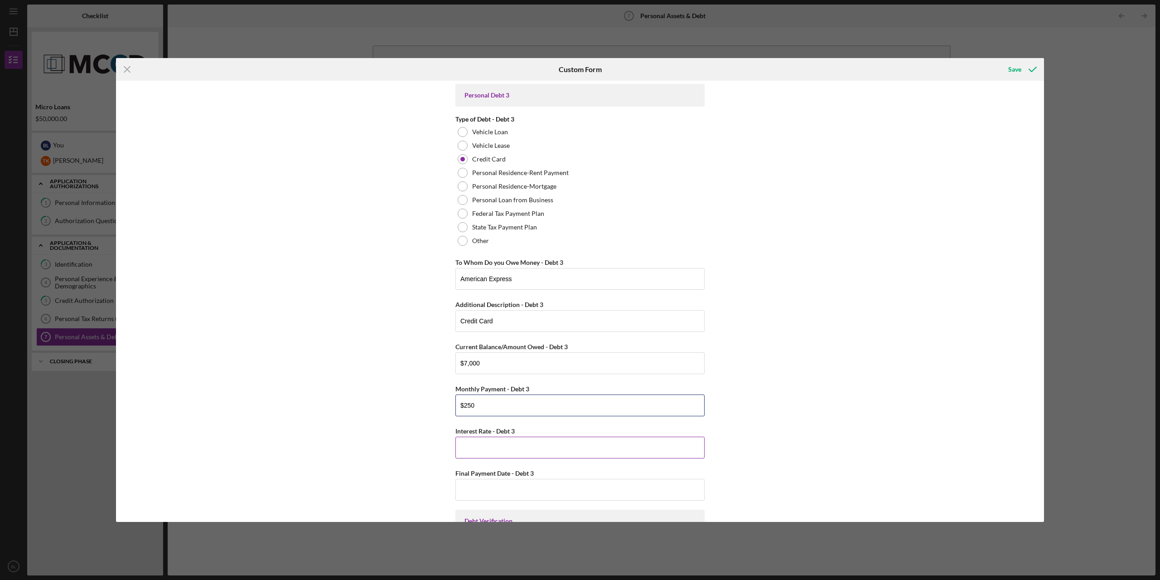
type input "$250"
click at [523, 437] on input "Interest Rate - Debt 3" at bounding box center [579, 447] width 249 height 22
type input "20.00000%"
click at [511, 490] on input "Final Payment Date - Debt 3" at bounding box center [579, 490] width 249 height 22
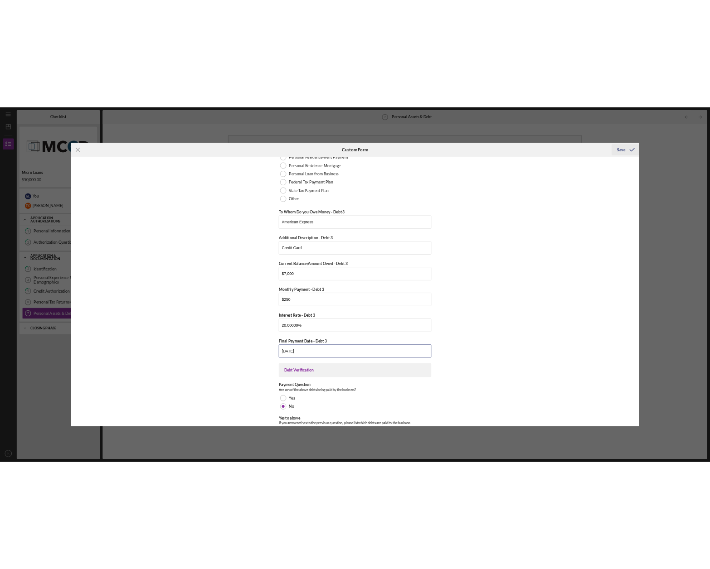
scroll to position [1901, 0]
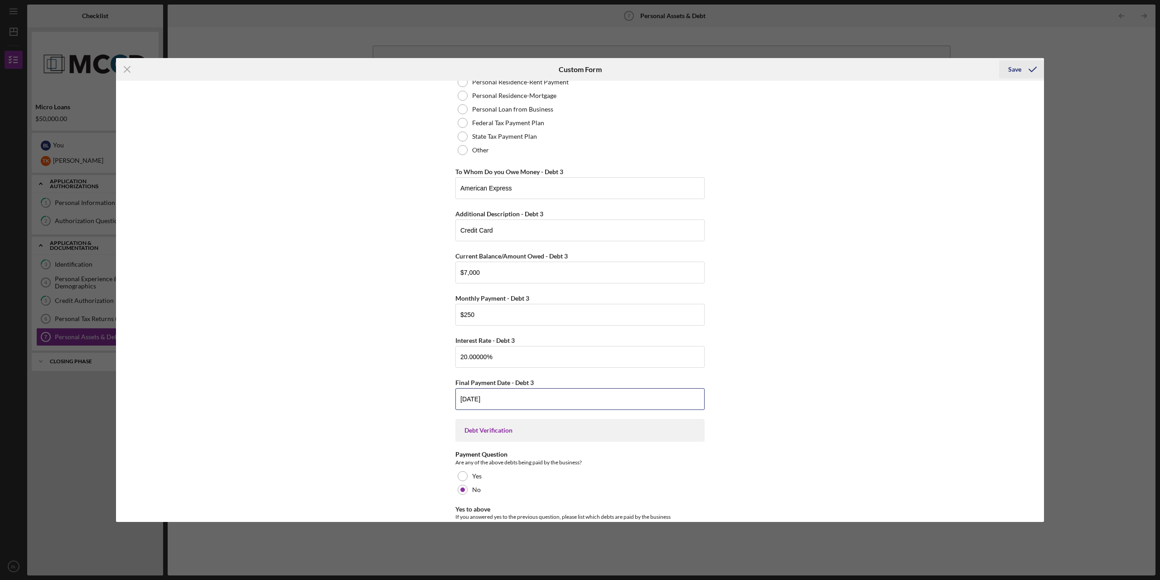
type input "[DATE]"
click at [709, 73] on div "Save" at bounding box center [1014, 69] width 13 height 18
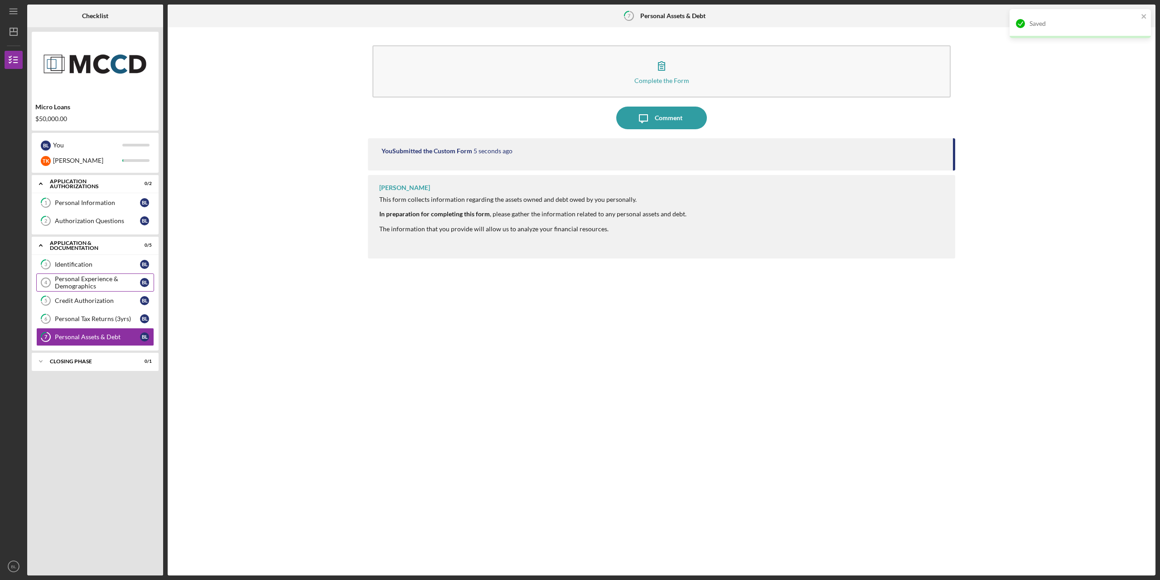
click at [95, 284] on div "Personal Experience & Demographics" at bounding box center [97, 282] width 85 height 15
